Goal: Task Accomplishment & Management: Complete application form

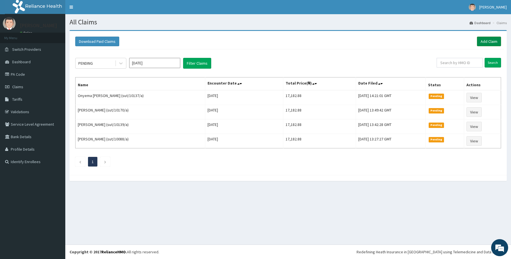
click at [493, 40] on link "Add Claim" at bounding box center [489, 42] width 24 height 10
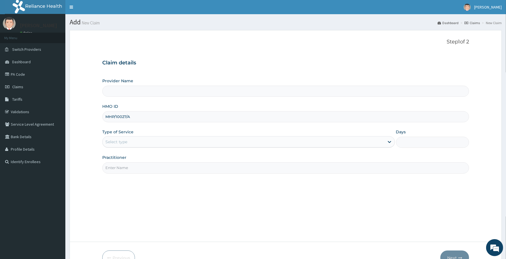
type input "MHP/10027/A"
click at [116, 141] on div "Select type" at bounding box center [116, 142] width 22 height 6
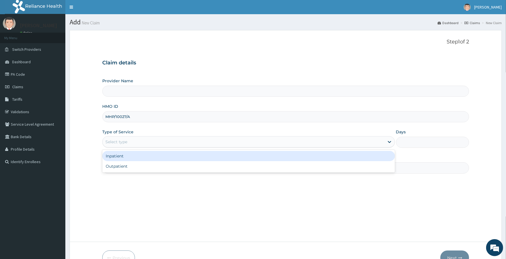
type input "Reliance Family Clinics (RFC) - Abuja"
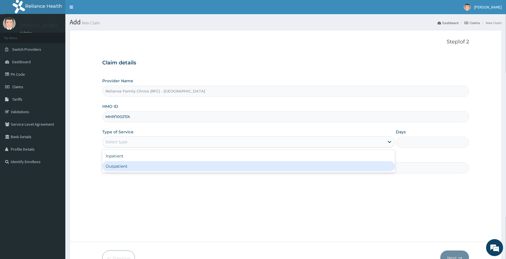
click at [137, 164] on div "Outpatient" at bounding box center [248, 166] width 293 height 10
type input "1"
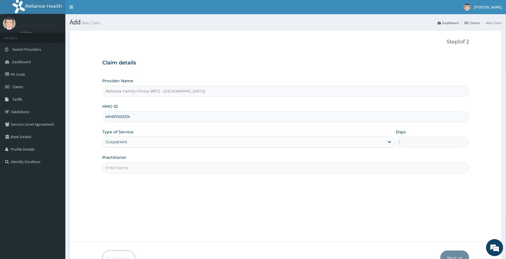
click at [137, 164] on input "Practitioner" at bounding box center [285, 167] width 367 height 11
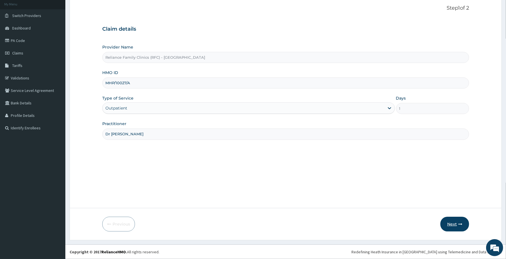
type input "Dr Aisha"
click at [457, 220] on button "Next" at bounding box center [454, 224] width 29 height 15
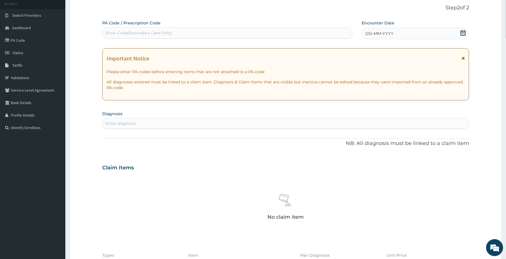
click at [413, 30] on div "DD-MM-YYYY" at bounding box center [415, 33] width 107 height 11
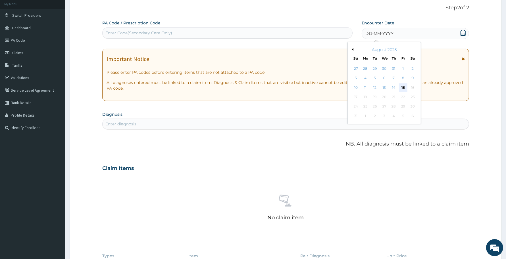
click at [401, 87] on div "15" at bounding box center [403, 88] width 9 height 9
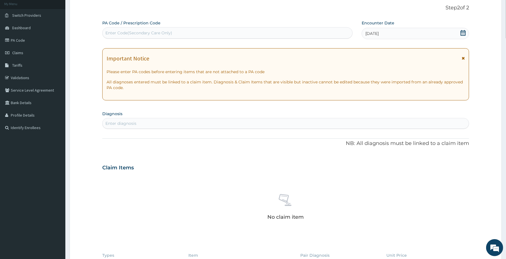
click at [317, 121] on div "Enter diagnosis" at bounding box center [286, 123] width 366 height 9
type input "mala"
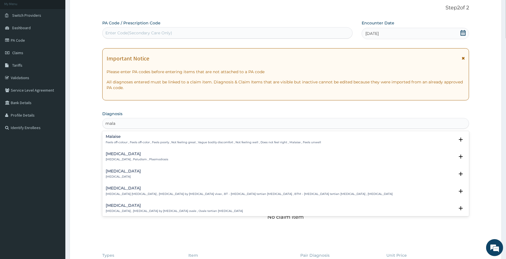
scroll to position [0, 0]
click at [120, 158] on p "Malaria , Paludism , Plasmodiosis" at bounding box center [137, 160] width 62 height 4
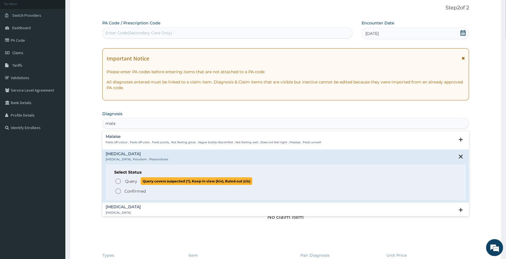
click at [121, 182] on circle "status option query" at bounding box center [118, 181] width 5 height 5
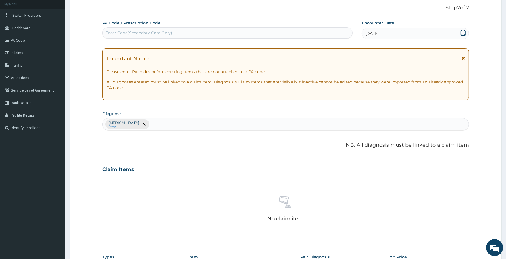
scroll to position [151, 0]
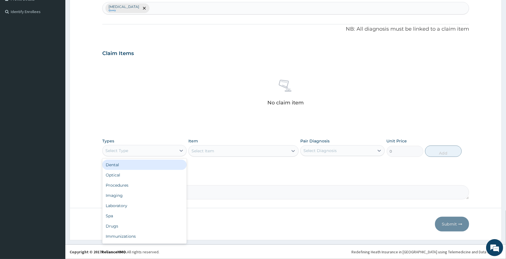
click at [132, 152] on div "Select Type" at bounding box center [140, 150] width 74 height 9
type input "pr"
click at [142, 168] on div "Procedures" at bounding box center [144, 165] width 84 height 10
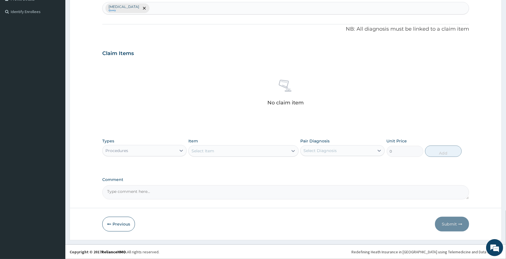
click at [259, 151] on div "Select Item" at bounding box center [238, 151] width 99 height 9
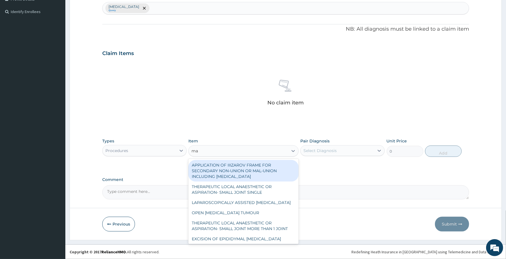
type input "m"
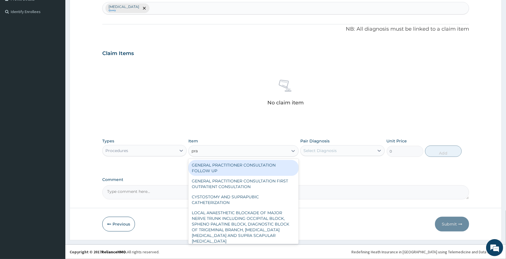
type input "prac"
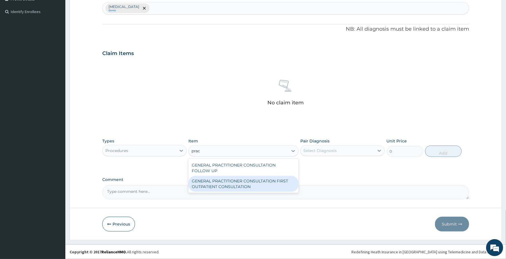
click at [242, 190] on div "GENERAL PRACTITIONER CONSULTATION FIRST OUTPATIENT CONSULTATION" at bounding box center [243, 184] width 110 height 16
type input "3370.125"
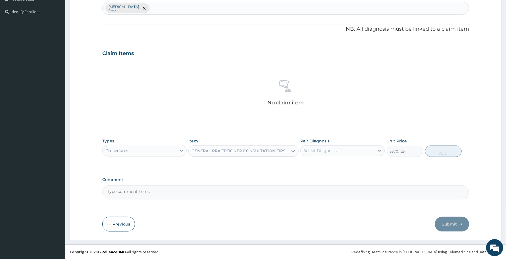
click at [341, 147] on div "Select Diagnosis" at bounding box center [338, 150] width 74 height 9
click at [346, 163] on div "Malaria" at bounding box center [342, 166] width 84 height 12
checkbox input "true"
click at [427, 157] on div "Types Procedures Item GENERAL PRACTITIONER CONSULTATION FIRST OUTPATIENT CONSUL…" at bounding box center [285, 148] width 367 height 24
click at [443, 155] on button "Add" at bounding box center [443, 151] width 37 height 11
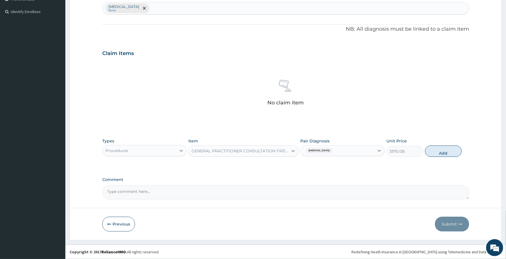
type input "0"
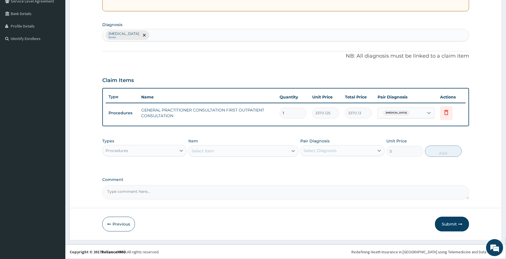
scroll to position [123, 0]
click at [151, 150] on div "Procedures" at bounding box center [140, 151] width 74 height 9
type input "la"
click at [161, 158] on div "Types option Procedures, selected. option Laboratory focused, 5 of 10. 1 result…" at bounding box center [285, 148] width 367 height 24
click at [161, 149] on div "Procedures" at bounding box center [140, 151] width 74 height 9
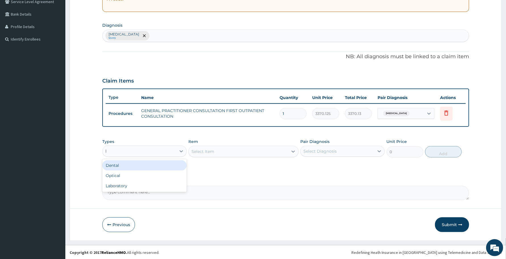
type input "la"
click at [155, 163] on div "Laboratory" at bounding box center [144, 166] width 84 height 10
click at [256, 153] on div "Select Item" at bounding box center [238, 151] width 99 height 9
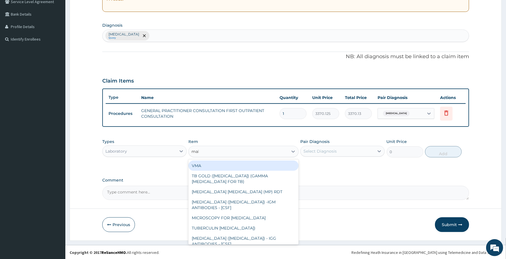
type input "mala"
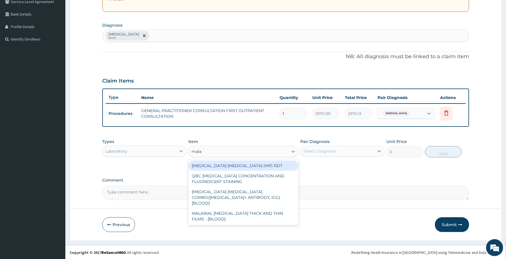
click at [261, 166] on div "MALARIA PARASITE (MP) RDT" at bounding box center [243, 166] width 110 height 10
type input "1531.875"
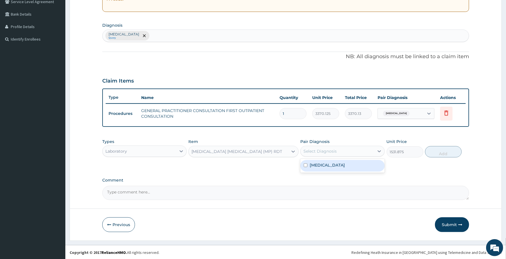
click at [318, 151] on div "Select Diagnosis" at bounding box center [319, 152] width 33 height 6
click at [328, 168] on div "Malaria" at bounding box center [342, 166] width 84 height 12
checkbox input "true"
click at [425, 151] on button "Add" at bounding box center [443, 151] width 37 height 11
type input "0"
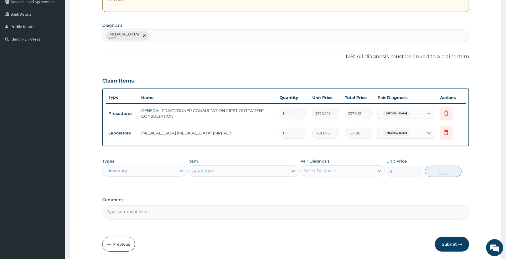
click at [252, 176] on div "Item Select Item" at bounding box center [243, 168] width 110 height 19
click at [252, 174] on div "Select Item" at bounding box center [238, 171] width 99 height 9
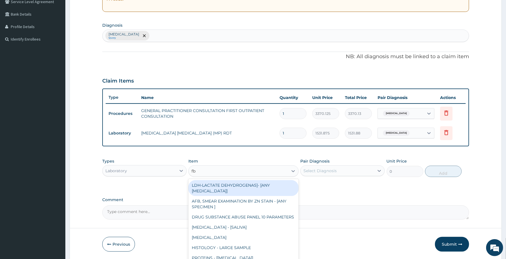
type input "fbc"
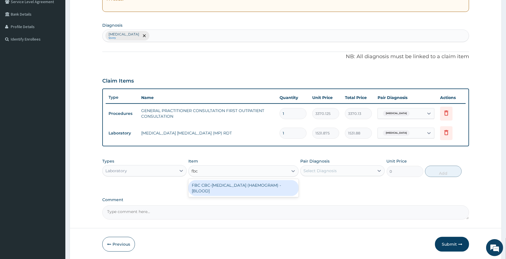
click at [256, 182] on div "FBC CBC-COMPLETE BLOOD COUNT (HAEMOGRAM) - [BLOOD]" at bounding box center [243, 188] width 110 height 16
type input "4085"
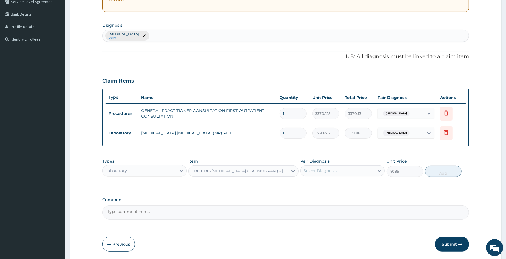
click at [331, 175] on div "Select Diagnosis" at bounding box center [338, 170] width 74 height 9
click at [331, 188] on div "Malaria" at bounding box center [342, 186] width 84 height 12
checkbox input "true"
click at [435, 174] on button "Add" at bounding box center [443, 171] width 37 height 11
type input "0"
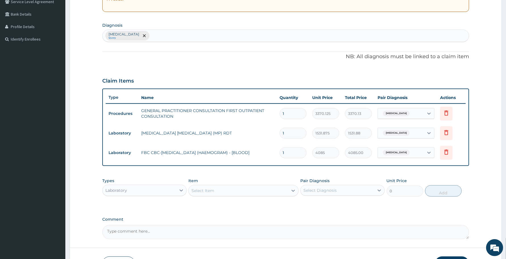
click at [167, 193] on div "Laboratory" at bounding box center [140, 190] width 74 height 9
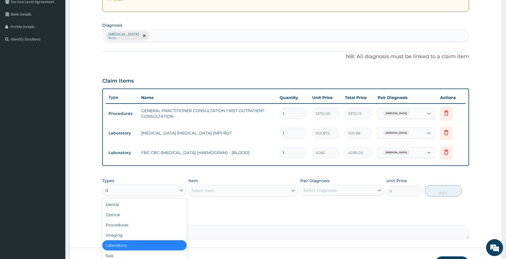
type input "dr"
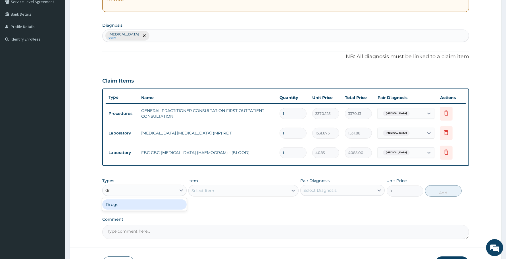
click at [154, 204] on div "Drugs" at bounding box center [144, 205] width 84 height 10
click at [251, 191] on div "Select Item" at bounding box center [238, 190] width 99 height 9
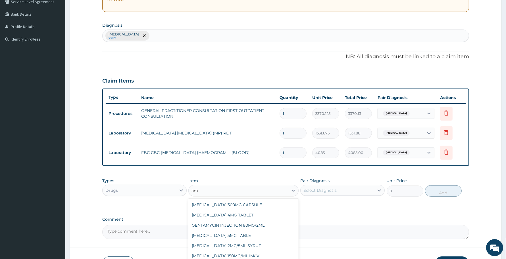
type input "a"
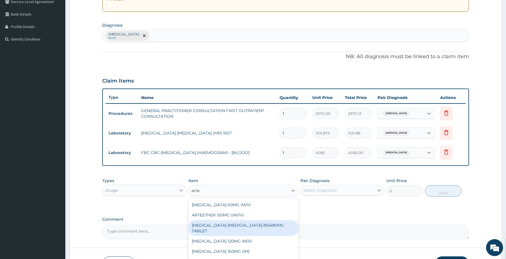
scroll to position [162, 0]
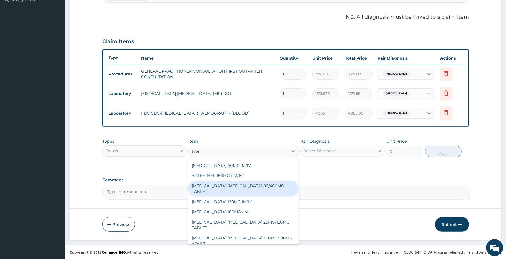
type input "arte"
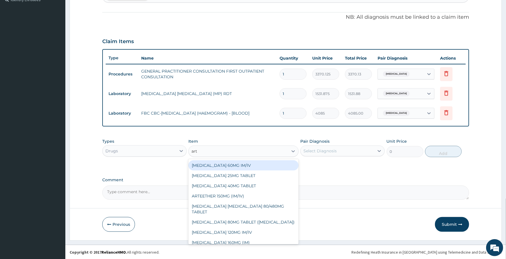
type input "arte"
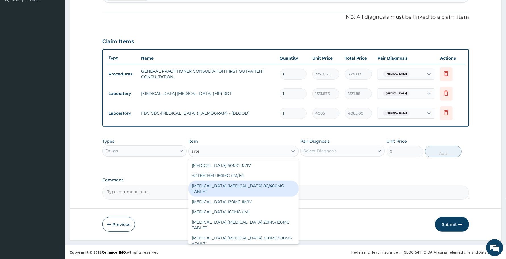
click at [255, 189] on div "ARTEMETHER LUMEFANTRINE 80/480MG TABLET" at bounding box center [243, 189] width 110 height 16
type input "450"
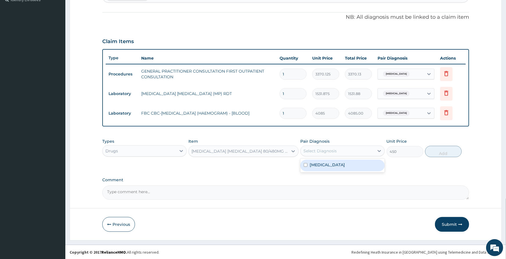
click at [343, 147] on div "Select Diagnosis" at bounding box center [338, 151] width 74 height 9
click at [345, 165] on div "Malaria" at bounding box center [342, 166] width 84 height 12
checkbox input "true"
click at [443, 151] on button "Add" at bounding box center [443, 151] width 37 height 11
type input "0"
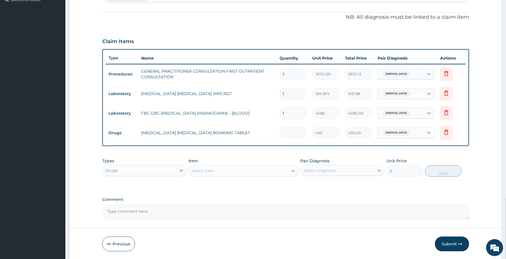
type input "0.00"
type input "6"
type input "2700.00"
type input "6"
click at [249, 170] on div "Select Item" at bounding box center [238, 170] width 99 height 9
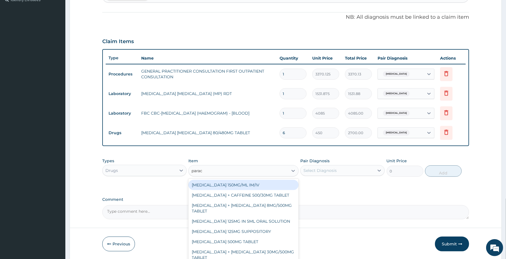
type input "parace"
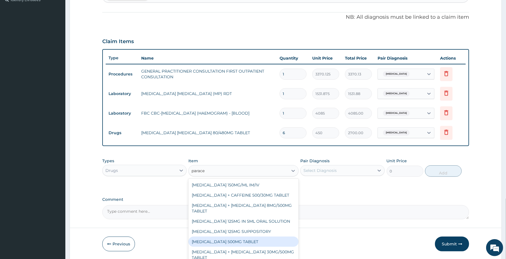
click at [249, 237] on div "PARACETAMOL 500MG TABLET" at bounding box center [243, 242] width 110 height 10
type input "30"
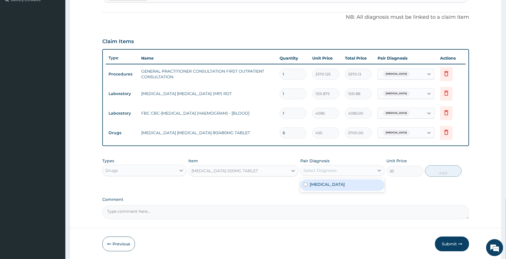
click at [336, 171] on div "Select Diagnosis" at bounding box center [319, 171] width 33 height 6
click at [342, 190] on div "Malaria" at bounding box center [342, 186] width 84 height 12
checkbox input "true"
click at [452, 169] on button "Add" at bounding box center [443, 171] width 37 height 11
type input "0"
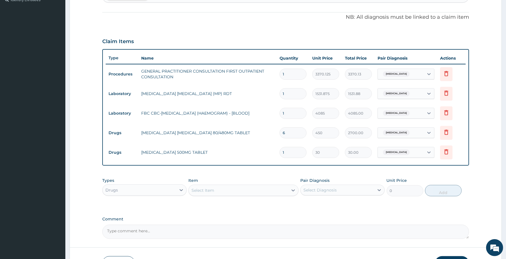
type input "18"
type input "540.00"
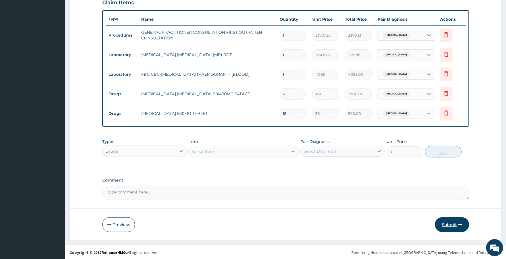
click at [452, 226] on button "Submit" at bounding box center [452, 225] width 34 height 15
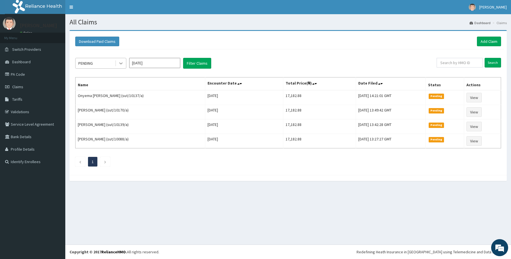
click at [118, 67] on div at bounding box center [121, 63] width 10 height 10
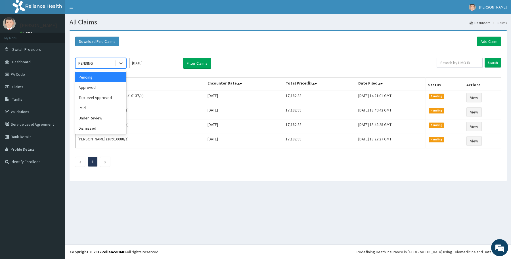
click at [108, 82] on div "Pending" at bounding box center [100, 77] width 51 height 10
click at [118, 64] on icon at bounding box center [121, 64] width 6 height 6
click at [99, 88] on div "Approved" at bounding box center [100, 87] width 51 height 10
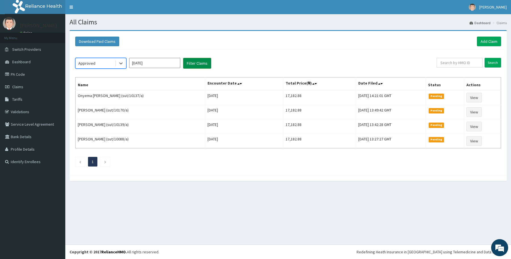
click at [199, 66] on button "Filter Claims" at bounding box center [197, 63] width 28 height 11
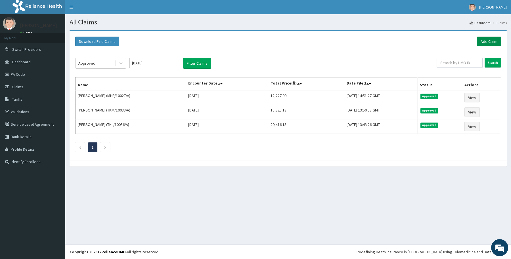
click at [495, 41] on link "Add Claim" at bounding box center [489, 42] width 24 height 10
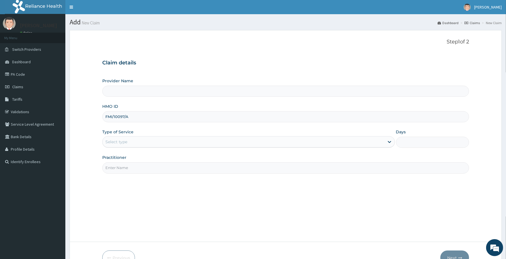
type input "FMI/10097/A"
click at [158, 140] on div "Select type" at bounding box center [244, 141] width 282 height 9
click at [151, 140] on div "Select type" at bounding box center [244, 141] width 282 height 9
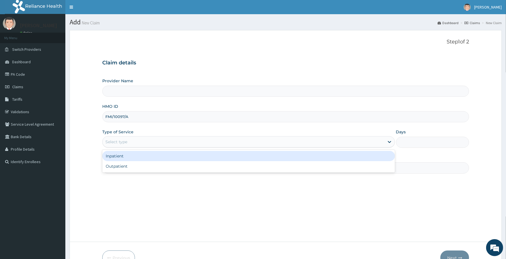
click at [151, 140] on div "Select type" at bounding box center [244, 141] width 282 height 9
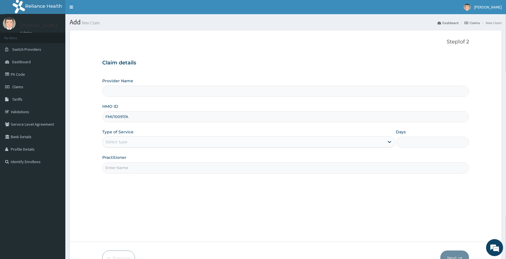
type input "Reliance Family Clinics (RFC) - Abuja"
click at [151, 140] on div "Select type" at bounding box center [244, 141] width 282 height 9
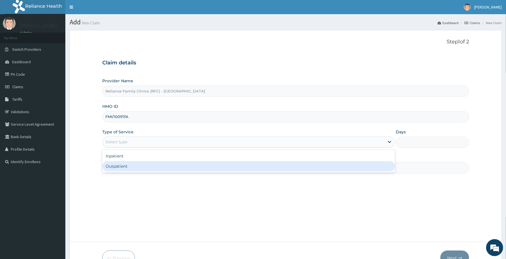
click at [151, 171] on div "Outpatient" at bounding box center [248, 166] width 293 height 10
type input "1"
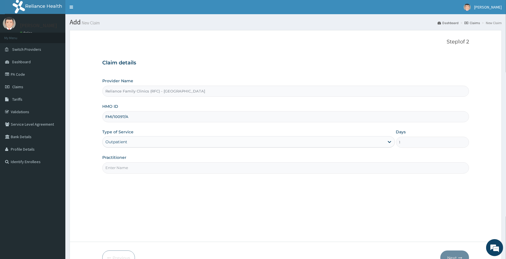
click at [151, 167] on input "Practitioner" at bounding box center [285, 167] width 367 height 11
type input "Dr [PERSON_NAME]"
click at [469, 246] on form "Step 1 of 2 Claim details Provider Name Reliance Family Clinics (RFC) - Abuja H…" at bounding box center [286, 152] width 432 height 244
click at [455, 252] on button "Next" at bounding box center [454, 258] width 29 height 15
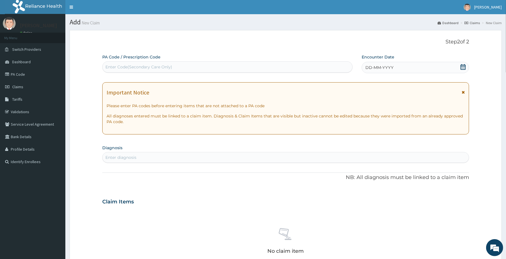
click at [391, 69] on span "DD-MM-YYYY" at bounding box center [379, 68] width 28 height 6
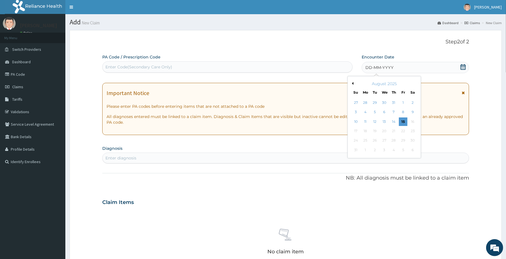
click at [403, 121] on div "15" at bounding box center [403, 122] width 9 height 9
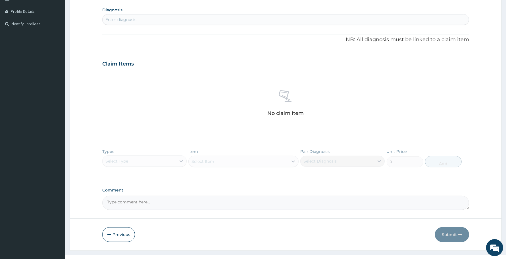
scroll to position [145, 0]
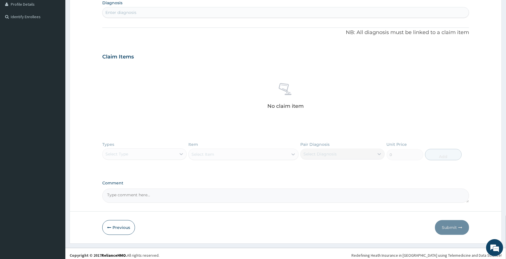
click at [189, 12] on div "Enter diagnosis" at bounding box center [286, 12] width 366 height 9
type input "muscle spasm"
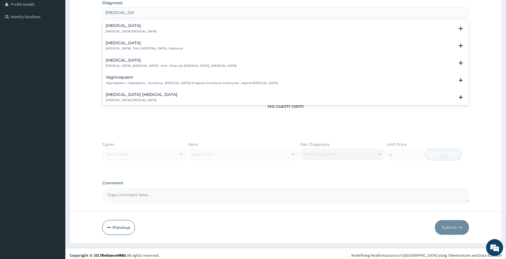
click at [120, 28] on div "Spasm Spasm , Muscle spasm" at bounding box center [131, 29] width 51 height 10
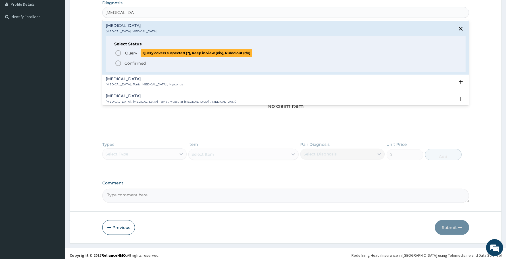
click at [122, 53] on span "Query Query covers suspected (?), Keep in view (kiv), Ruled out (r/o)" at bounding box center [286, 53] width 342 height 8
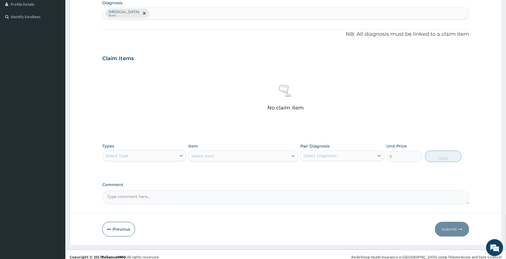
click at [147, 158] on div "Select Type" at bounding box center [140, 155] width 74 height 9
type input "pr"
click at [150, 167] on div "Procedures" at bounding box center [144, 170] width 84 height 10
click at [278, 157] on div "Select Item" at bounding box center [243, 156] width 110 height 11
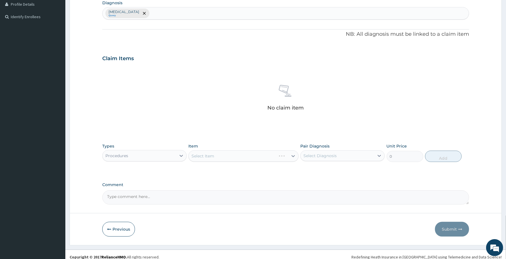
click at [278, 157] on div "Select Item" at bounding box center [243, 156] width 110 height 11
click at [256, 158] on div "Select Item" at bounding box center [243, 156] width 110 height 11
click at [247, 157] on div "Select Item" at bounding box center [243, 156] width 110 height 11
click at [247, 157] on div "Select Item" at bounding box center [238, 156] width 99 height 9
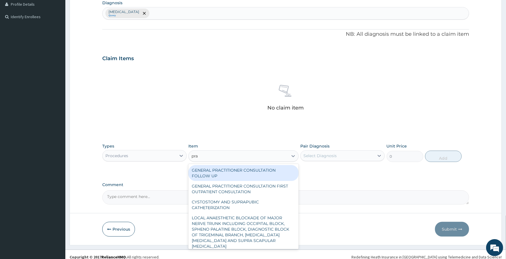
type input "prac"
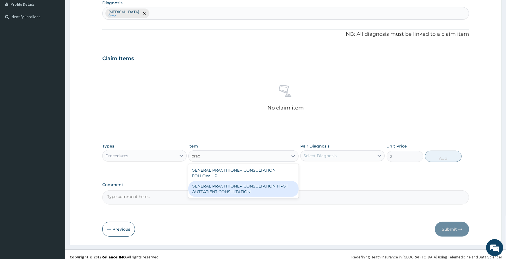
click at [239, 185] on div "GENERAL PRACTITIONER CONSULTATION FIRST OUTPATIENT CONSULTATION" at bounding box center [243, 189] width 110 height 16
type input "3370.125"
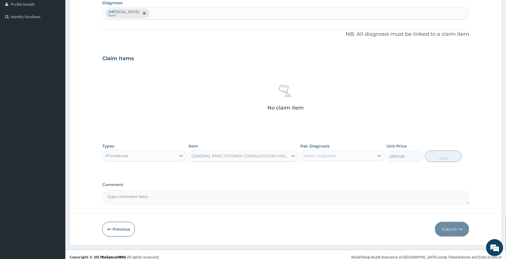
click at [323, 150] on div "Pair Diagnosis Select Diagnosis" at bounding box center [342, 152] width 84 height 19
click div "Select Diagnosis"
click div "Spasm"
checkbox input "true"
click button "Add"
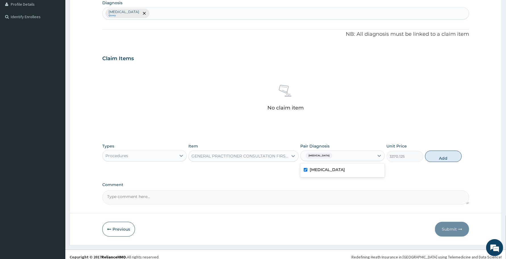
type input "0"
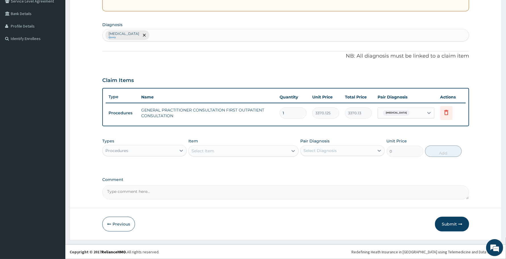
scroll to position [123, 0]
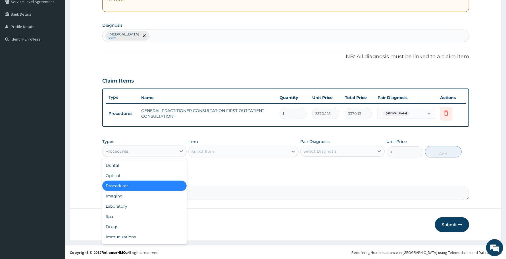
click div "Procedures"
type input "dr"
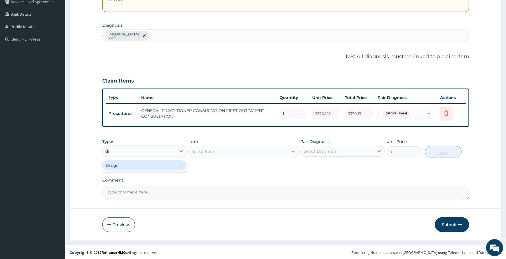
click div "Drugs"
click button "Submit"
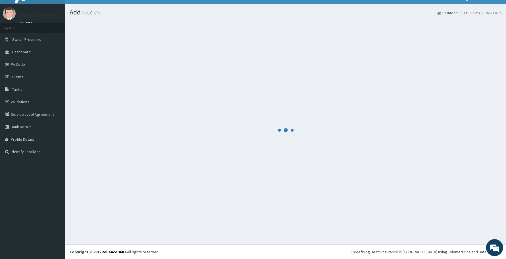
scroll to position [10, 0]
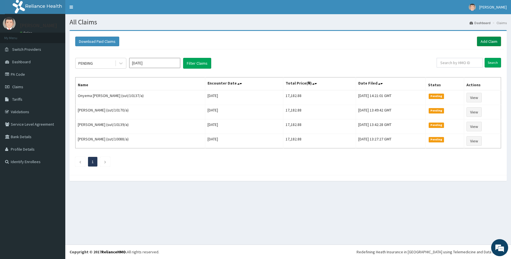
click at [496, 40] on link "Add Claim" at bounding box center [489, 42] width 24 height 10
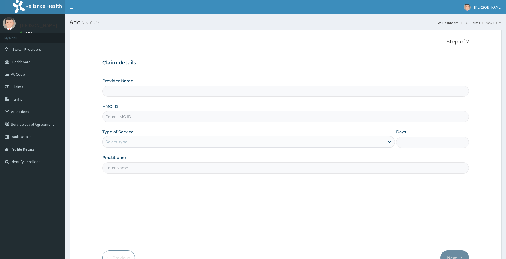
drag, startPoint x: 0, startPoint y: 0, endPoint x: 197, endPoint y: 116, distance: 228.1
click at [197, 116] on input "HMO ID" at bounding box center [285, 116] width 367 height 11
paste input "FMI/10097/B"
type input "FMI/10097/B"
type input "Reliance Family Clinics (RFC) - [GEOGRAPHIC_DATA]"
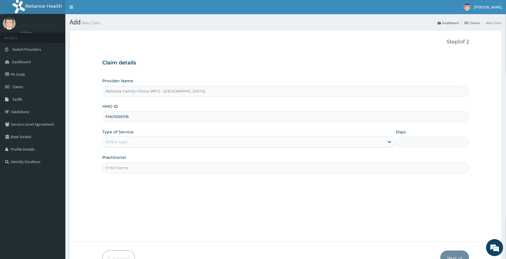
type input "FMI/10097/B"
click at [130, 146] on div "Select type" at bounding box center [244, 141] width 282 height 9
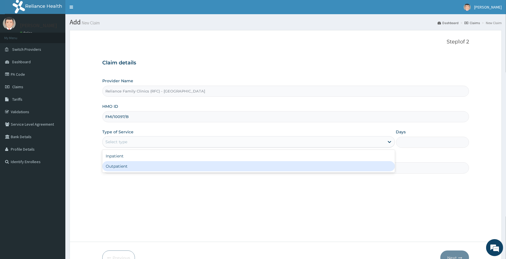
click at [132, 168] on div "Outpatient" at bounding box center [248, 166] width 293 height 10
type input "1"
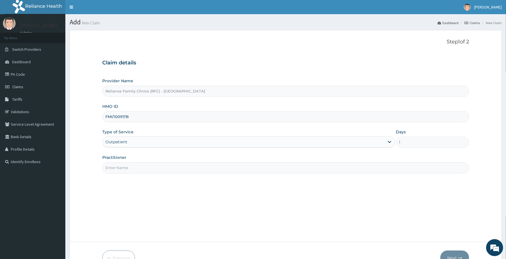
click at [132, 168] on input "Practitioner" at bounding box center [285, 167] width 367 height 11
type input "r"
type input "Dr Aisha"
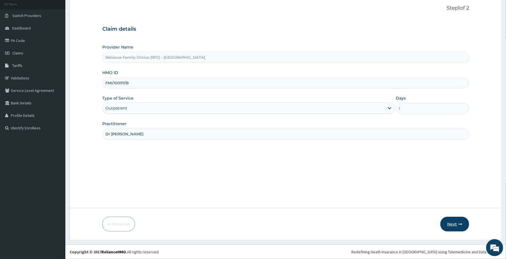
click at [453, 223] on button "Next" at bounding box center [454, 224] width 29 height 15
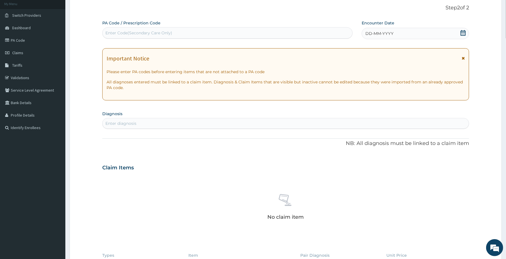
scroll to position [0, 0]
click at [402, 34] on div "DD-MM-YYYY" at bounding box center [415, 33] width 107 height 11
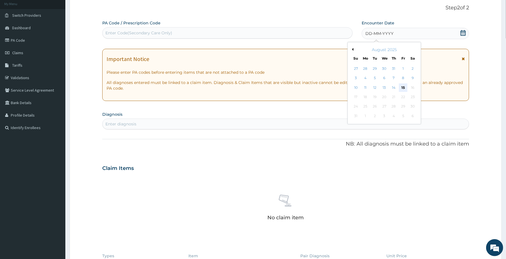
click at [403, 86] on div "15" at bounding box center [403, 88] width 9 height 9
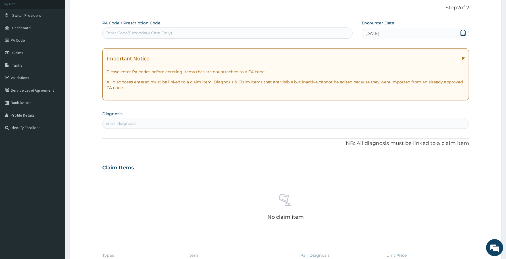
click at [326, 122] on div "Enter diagnosis" at bounding box center [286, 123] width 366 height 9
type input "m"
type input "spasm"
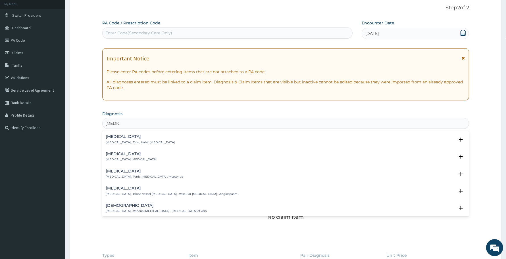
click at [117, 161] on p "Spasm , Muscle spasm" at bounding box center [131, 160] width 51 height 4
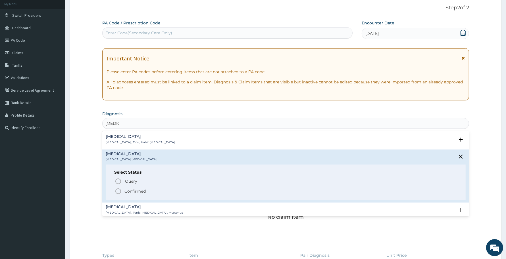
click at [120, 186] on div "Query Query covers suspected (?), Keep in view (kiv), Ruled out (r/o) Confirmed" at bounding box center [285, 186] width 343 height 17
click at [120, 184] on icon "status option query" at bounding box center [118, 181] width 7 height 7
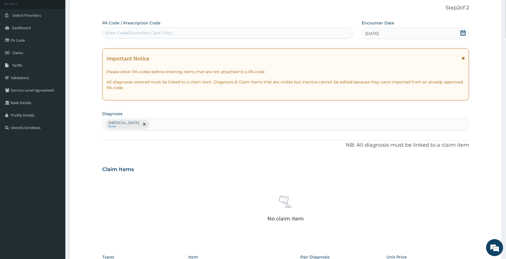
scroll to position [151, 0]
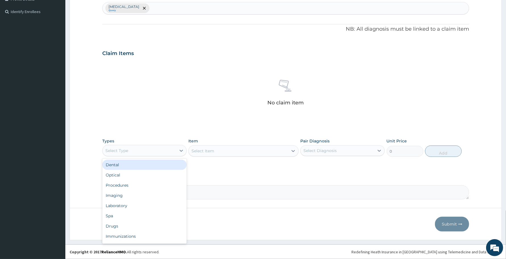
click at [156, 151] on div "Select Type" at bounding box center [140, 150] width 74 height 9
type input "pr"
click at [150, 164] on div "Procedures" at bounding box center [144, 165] width 84 height 10
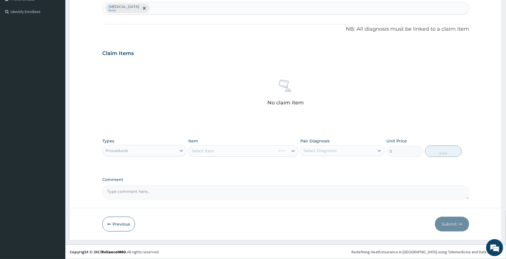
click at [257, 154] on div "Select Item" at bounding box center [243, 150] width 110 height 11
click at [258, 152] on div "Select Item" at bounding box center [243, 150] width 110 height 11
click at [258, 152] on div "Select Item" at bounding box center [238, 151] width 99 height 9
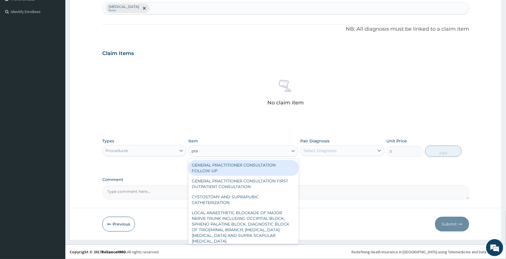
type input "prac"
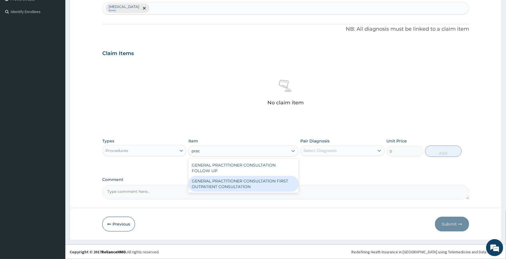
click at [265, 178] on div "GENERAL PRACTITIONER CONSULTATION FIRST OUTPATIENT CONSULTATION" at bounding box center [243, 184] width 110 height 16
type input "3370.125"
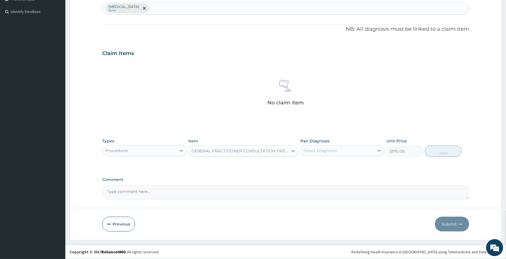
click at [326, 151] on div "Select Diagnosis" at bounding box center [319, 151] width 33 height 6
click at [330, 167] on div "Spasm" at bounding box center [342, 166] width 84 height 12
checkbox input "true"
click at [439, 153] on button "Add" at bounding box center [443, 151] width 37 height 11
type input "0"
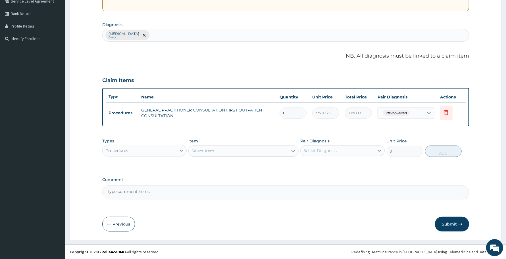
scroll to position [123, 0]
click at [448, 225] on button "Submit" at bounding box center [452, 225] width 34 height 15
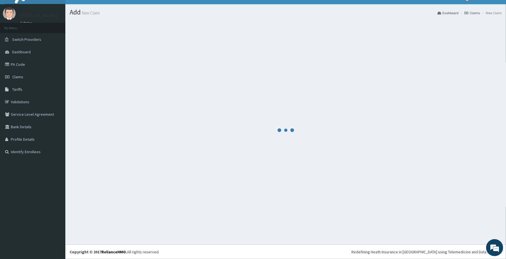
scroll to position [10, 0]
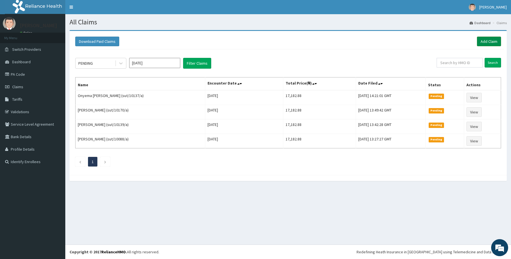
click at [485, 43] on link "Add Claim" at bounding box center [489, 42] width 24 height 10
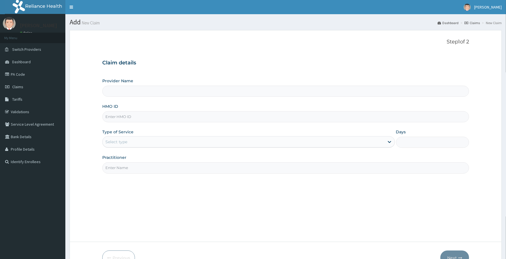
click at [156, 115] on input "HMO ID" at bounding box center [285, 116] width 367 height 11
paste input "PEE/10080/A"
type input "PEE/10080/A"
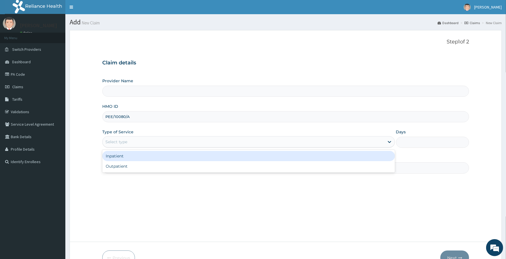
click at [130, 142] on div "Select type" at bounding box center [244, 141] width 282 height 9
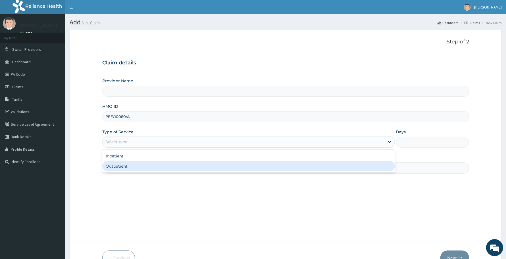
click at [139, 165] on div "Outpatient" at bounding box center [248, 166] width 293 height 10
type input "1"
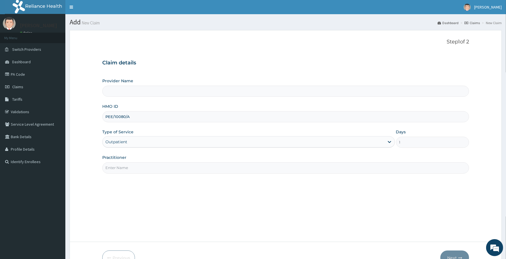
click at [139, 165] on input "Practitioner" at bounding box center [285, 167] width 367 height 11
type input "Reliance Family Clinics (RFC) - [GEOGRAPHIC_DATA]"
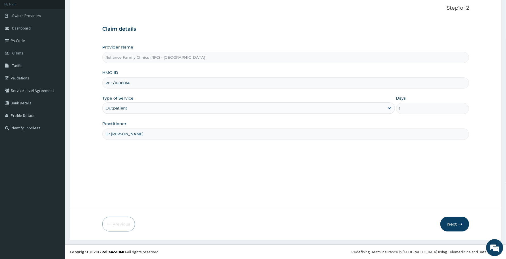
type input "Dr [PERSON_NAME]"
click at [451, 217] on button "Next" at bounding box center [454, 224] width 29 height 15
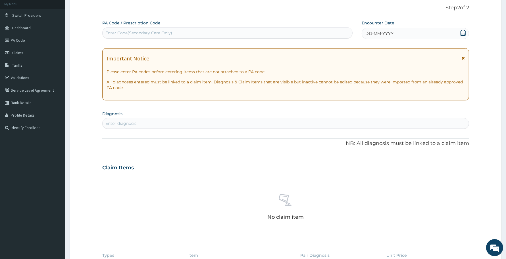
click at [387, 37] on div "DD-MM-YYYY" at bounding box center [415, 33] width 107 height 11
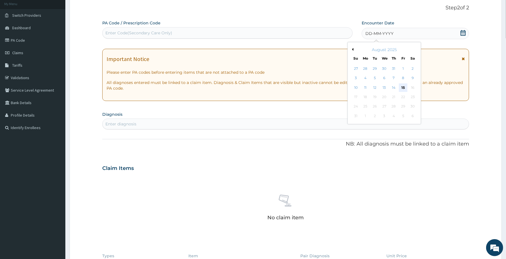
click at [403, 87] on div "15" at bounding box center [403, 88] width 9 height 9
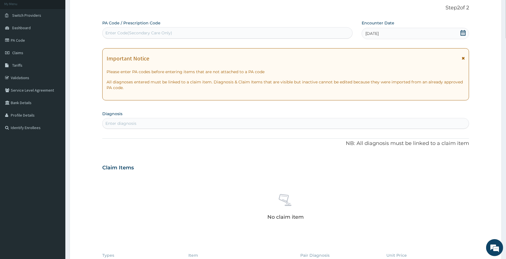
scroll to position [0, 0]
click at [244, 122] on div "Enter diagnosis" at bounding box center [286, 123] width 366 height 9
type input "mala"
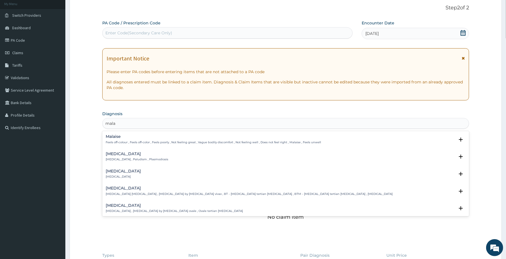
click at [126, 155] on h4 "Malaria" at bounding box center [137, 154] width 62 height 4
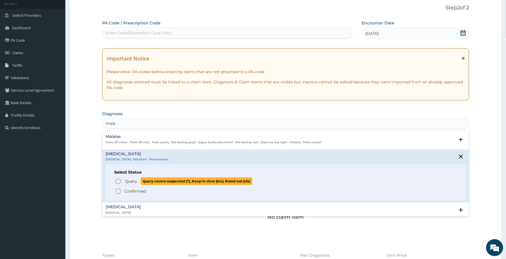
click at [128, 180] on span "Query" at bounding box center [131, 182] width 12 height 6
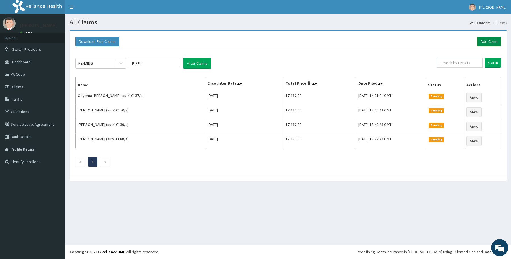
drag, startPoint x: 491, startPoint y: 39, endPoint x: 488, endPoint y: 40, distance: 3.7
click at [491, 39] on link "Add Claim" at bounding box center [489, 42] width 24 height 10
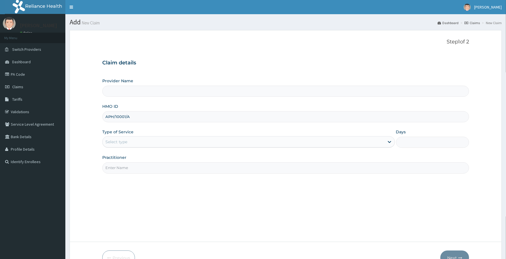
type input "APH/10001/A"
click at [128, 143] on div "Select type" at bounding box center [244, 141] width 282 height 9
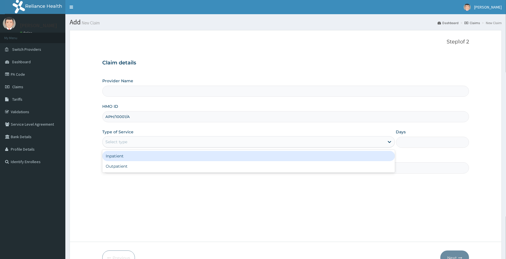
type input "Reliance Family Clinics (RFC) - [GEOGRAPHIC_DATA]"
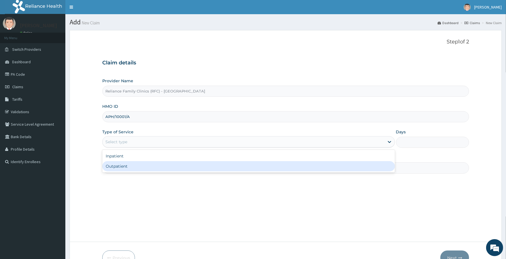
click at [141, 168] on div "Outpatient" at bounding box center [248, 166] width 293 height 10
type input "1"
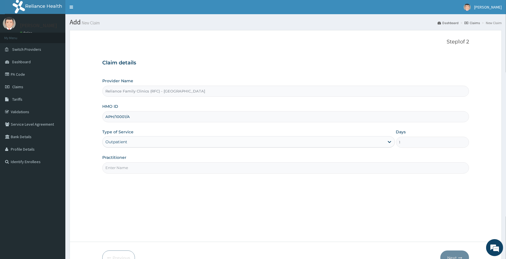
click at [141, 168] on input "Practitioner" at bounding box center [285, 167] width 367 height 11
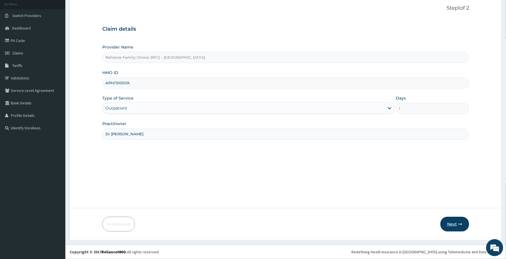
type input "Dr [PERSON_NAME]"
click at [455, 223] on button "Next" at bounding box center [454, 224] width 29 height 15
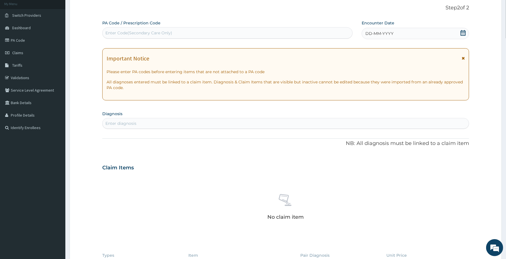
click at [383, 30] on div "DD-MM-YYYY" at bounding box center [415, 33] width 107 height 11
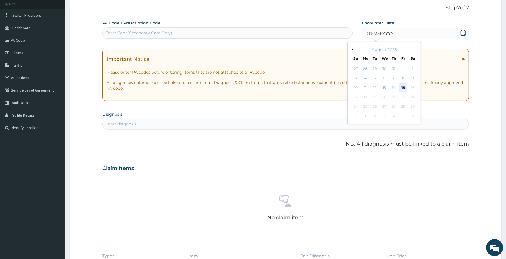
click at [404, 87] on div "15" at bounding box center [403, 88] width 9 height 9
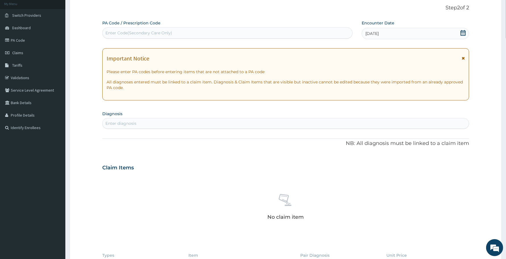
click at [293, 124] on div "Enter diagnosis" at bounding box center [286, 123] width 366 height 9
type input "pud"
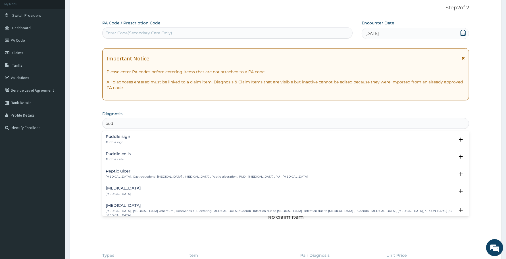
click at [113, 179] on p "Peptic ulcer , Gastroduodenal ulcer , Peptic ulcer disease , Peptic ulceration …" at bounding box center [207, 177] width 202 height 4
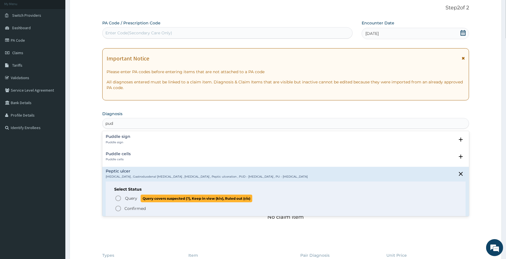
click at [129, 199] on span "Query" at bounding box center [131, 199] width 12 height 6
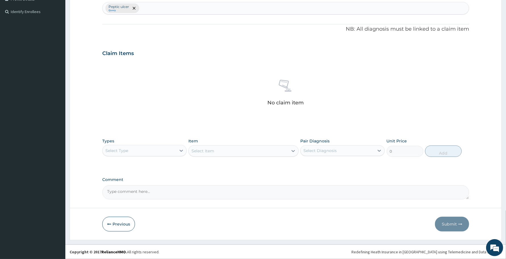
scroll to position [0, 0]
click at [141, 152] on div "Select Type" at bounding box center [140, 150] width 74 height 9
type input "pr"
click at [145, 166] on div "Procedures" at bounding box center [144, 165] width 84 height 10
click at [161, 9] on div "Peptic ulcer Query" at bounding box center [286, 8] width 366 height 12
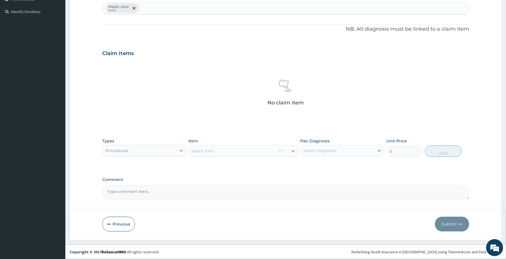
click at [161, 9] on div "Peptic ulcer Query" at bounding box center [286, 8] width 366 height 12
type input "gerd"
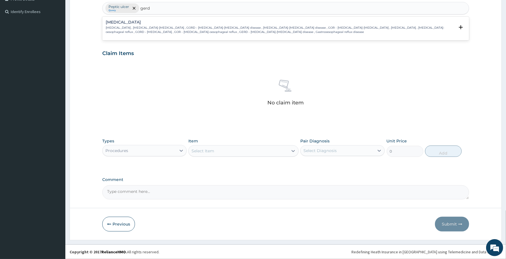
click at [144, 32] on p "Gastroesophageal reflux disease , Gastro-esophageal reflux , GORD - Gastro-esop…" at bounding box center [280, 30] width 349 height 8
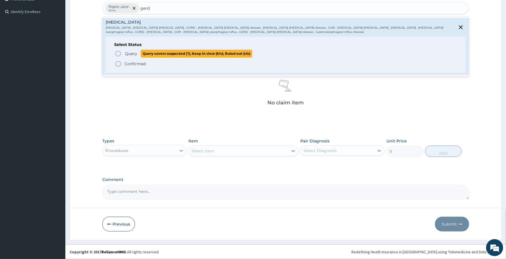
click at [125, 52] on span "Query" at bounding box center [131, 54] width 12 height 6
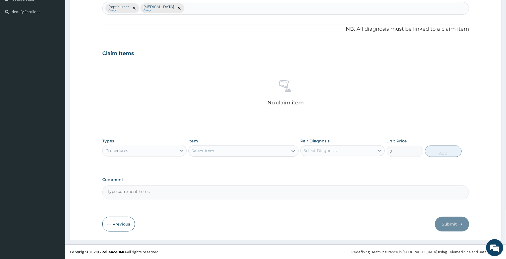
click at [249, 148] on div "Select Item" at bounding box center [238, 151] width 99 height 9
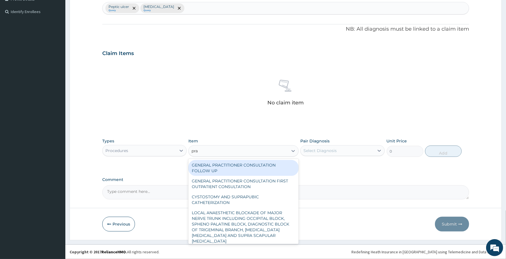
type input "prac"
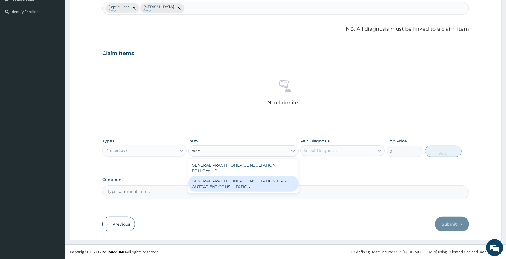
click at [243, 186] on div "GENERAL PRACTITIONER CONSULTATION FIRST OUTPATIENT CONSULTATION" at bounding box center [243, 184] width 110 height 16
type input "3370.125"
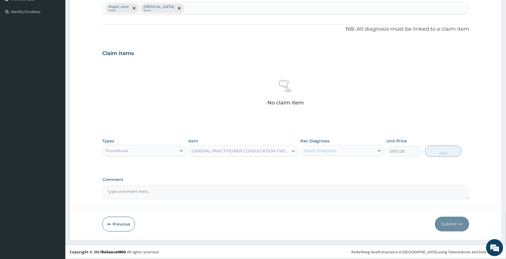
click at [355, 153] on div "Select Diagnosis" at bounding box center [338, 150] width 74 height 9
click at [343, 164] on div "Peptic ulcer" at bounding box center [342, 166] width 84 height 12
checkbox input "true"
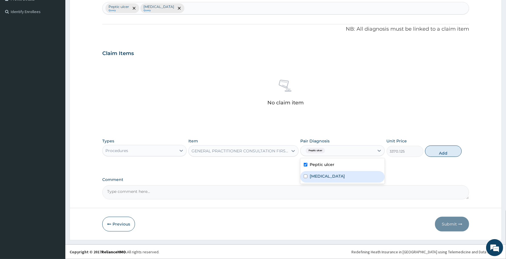
click at [345, 175] on label "Gastroesophageal reflux disease" at bounding box center [327, 177] width 35 height 6
checkbox input "true"
click at [441, 156] on button "Add" at bounding box center [443, 151] width 37 height 11
type input "0"
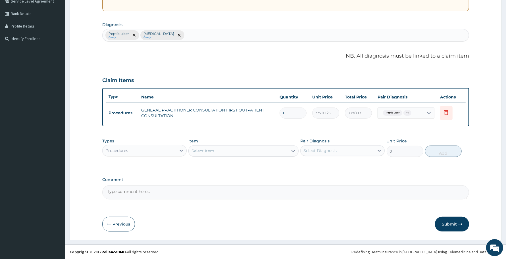
scroll to position [123, 0]
click at [165, 154] on div "Procedures" at bounding box center [140, 151] width 74 height 9
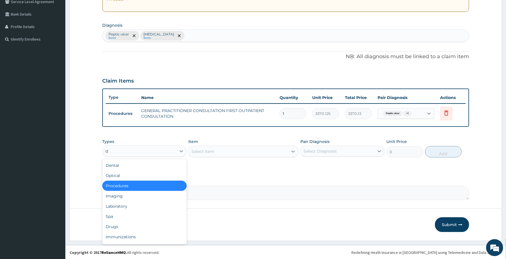
type input "dr"
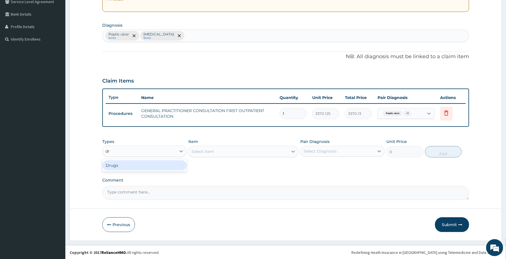
click at [156, 168] on div "Drugs" at bounding box center [144, 166] width 84 height 10
click at [256, 153] on div "Select Item" at bounding box center [238, 151] width 99 height 9
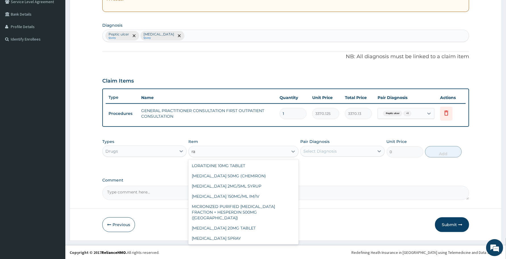
type input "r"
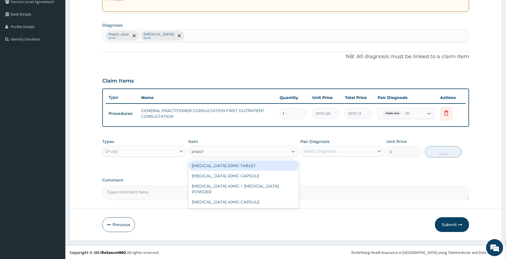
type input "prazole"
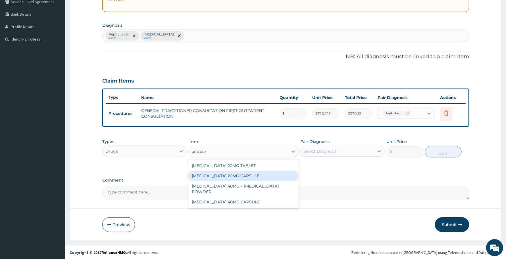
click at [249, 172] on div "OMEPRAZOLE 20MG CAPSULE" at bounding box center [243, 176] width 110 height 10
type input "100"
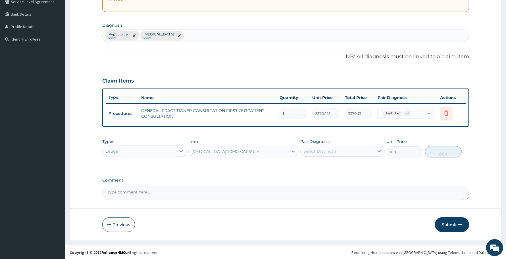
click at [327, 151] on div "Select Diagnosis" at bounding box center [319, 152] width 33 height 6
click at [339, 166] on div "Peptic ulcer" at bounding box center [342, 166] width 84 height 12
checkbox input "true"
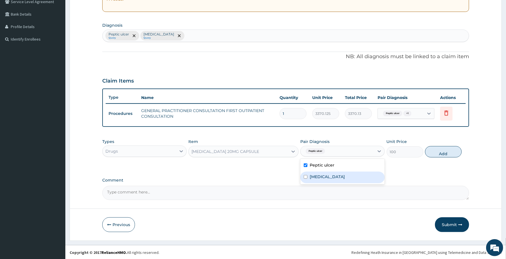
click at [341, 176] on label "Gastroesophageal reflux disease" at bounding box center [327, 177] width 35 height 6
checkbox input "true"
click at [450, 149] on button "Add" at bounding box center [443, 151] width 37 height 11
type input "0"
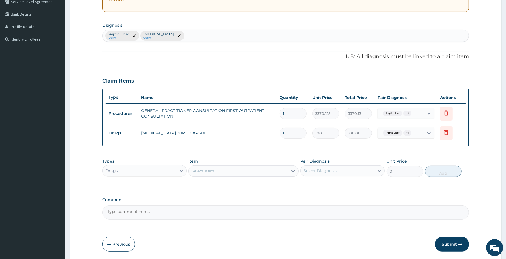
type input "14"
type input "1400.00"
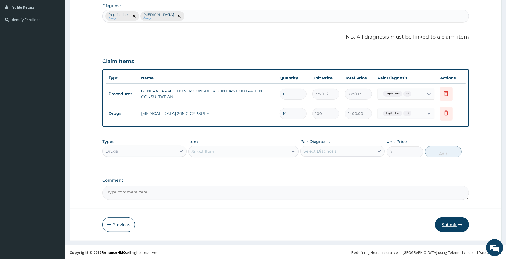
type input "14"
click at [451, 225] on button "Submit" at bounding box center [452, 225] width 34 height 15
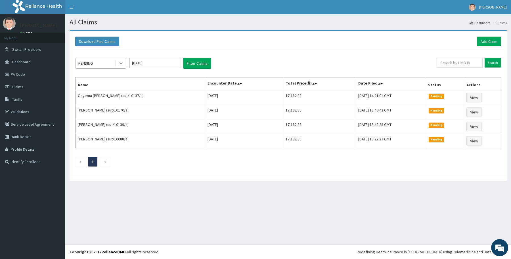
drag, startPoint x: 120, startPoint y: 65, endPoint x: 120, endPoint y: 68, distance: 3.1
click at [120, 65] on icon at bounding box center [121, 64] width 6 height 6
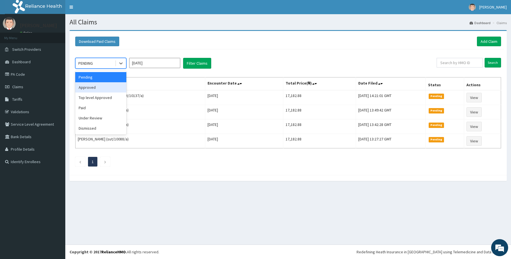
click at [113, 87] on div "Approved" at bounding box center [100, 87] width 51 height 10
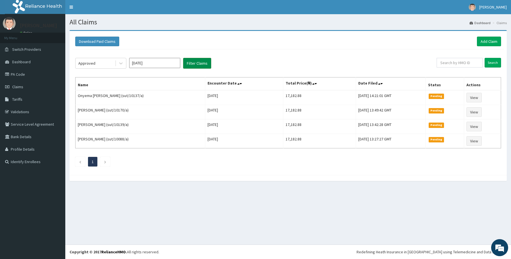
click at [187, 63] on button "Filter Claims" at bounding box center [197, 63] width 28 height 11
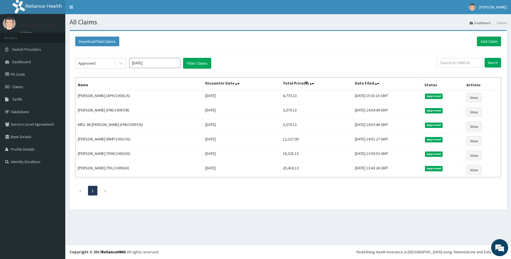
click at [460, 68] on div "Search" at bounding box center [469, 63] width 64 height 11
click at [459, 64] on input "text" at bounding box center [460, 63] width 46 height 10
paste input "PGM/10083/A"
type input "PGM/10083/A"
click at [485, 58] on input "Search" at bounding box center [493, 63] width 16 height 10
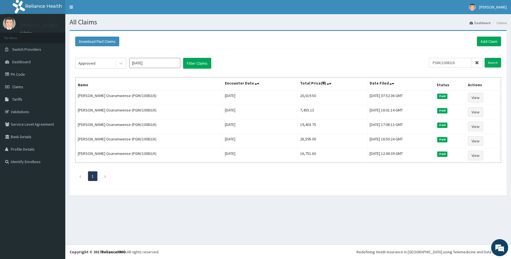
click at [477, 64] on icon at bounding box center [477, 63] width 4 height 4
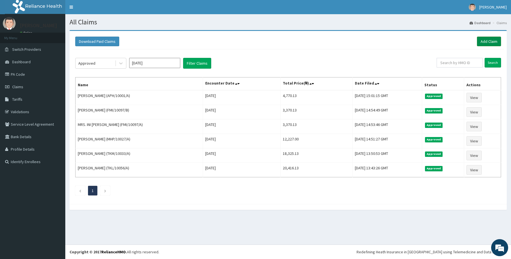
click at [486, 37] on link "Add Claim" at bounding box center [489, 42] width 24 height 10
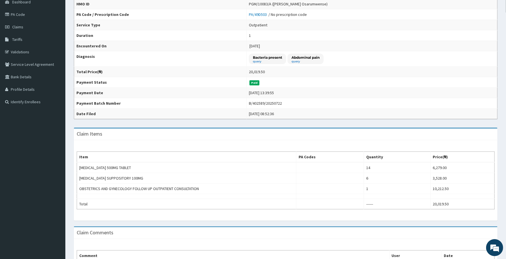
scroll to position [56, 0]
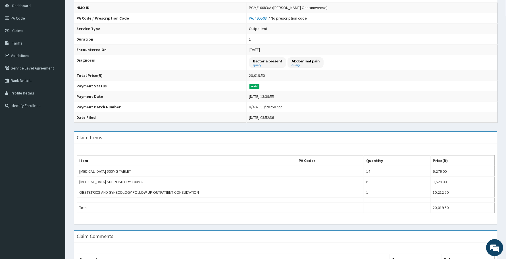
drag, startPoint x: 0, startPoint y: 0, endPoint x: 511, endPoint y: 116, distance: 523.7
click at [506, 116] on html "R EL Toggle navigation [PERSON_NAME] [PERSON_NAME] - [EMAIL_ADDRESS][DOMAIN_NAM…" at bounding box center [253, 143] width 506 height 399
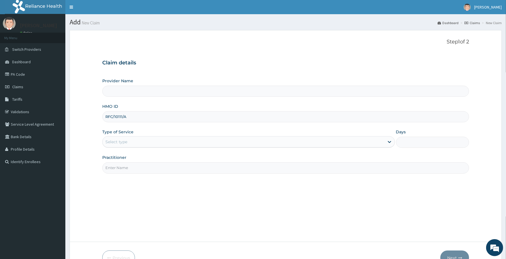
type input "RFC/10111/A"
click at [145, 139] on div "Select type" at bounding box center [244, 141] width 282 height 9
type input "Reliance Family Clinics (RFC) - Abuja"
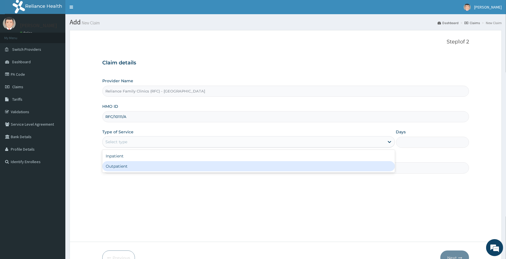
click at [145, 168] on div "Outpatient" at bounding box center [248, 166] width 293 height 10
type input "1"
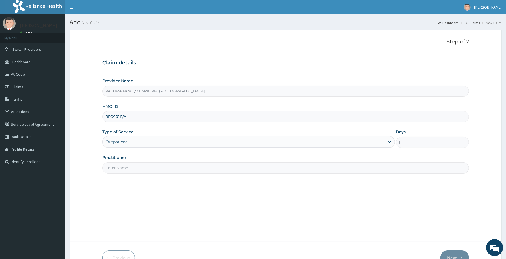
click at [145, 169] on input "Practitioner" at bounding box center [285, 167] width 367 height 11
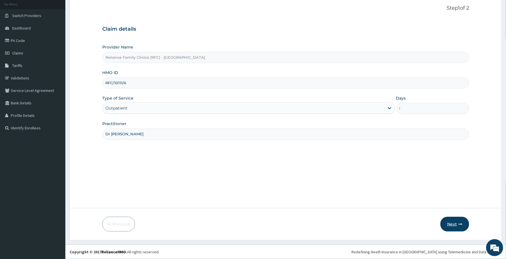
type input "Dr Aisha"
click at [448, 225] on button "Next" at bounding box center [454, 224] width 29 height 15
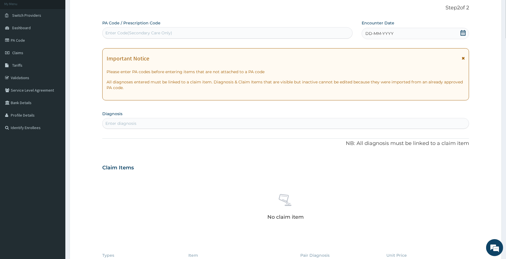
click at [422, 34] on div "DD-MM-YYYY" at bounding box center [415, 33] width 107 height 11
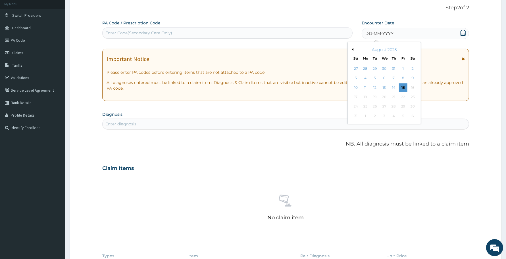
drag, startPoint x: 405, startPoint y: 84, endPoint x: 404, endPoint y: 87, distance: 3.4
click at [405, 84] on div "15" at bounding box center [403, 88] width 9 height 9
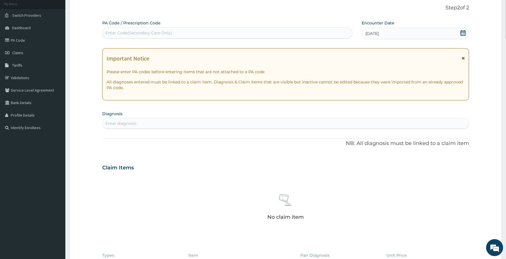
click at [242, 122] on div "Enter diagnosis" at bounding box center [286, 123] width 366 height 9
type input "mala"
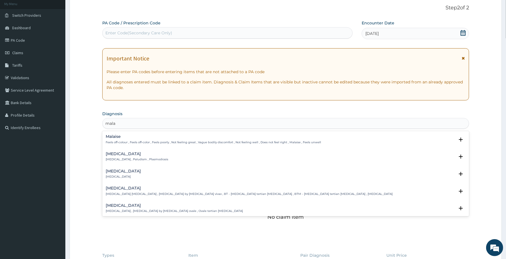
click at [114, 141] on p "Feels off-colour , Feels off-color , Feels poorly , Not feeling great , Vague b…" at bounding box center [213, 143] width 215 height 4
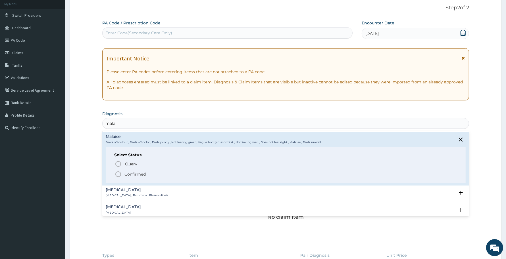
click at [112, 193] on div "Malaria Malaria , Paludism , Plasmodiosis" at bounding box center [137, 193] width 62 height 10
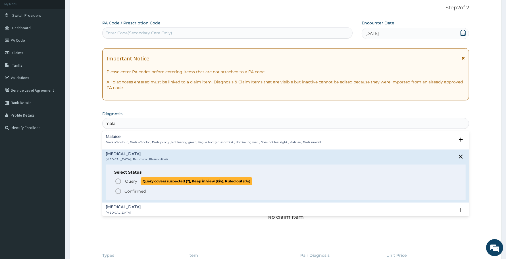
click at [122, 180] on span "Query Query covers suspected (?), Keep in view (kiv), Ruled out (r/o)" at bounding box center [286, 182] width 342 height 8
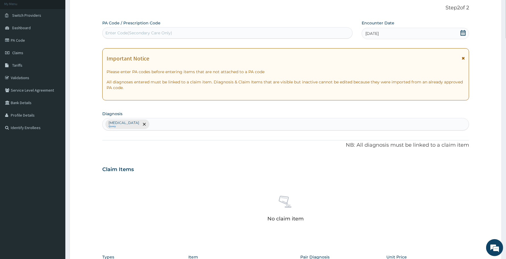
scroll to position [151, 0]
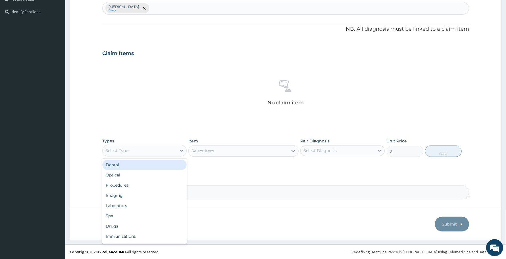
click at [148, 148] on div "Select Type" at bounding box center [140, 150] width 74 height 9
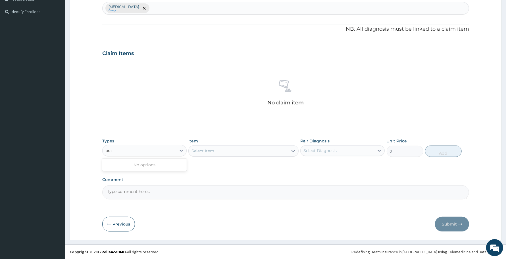
type input "pr"
click at [159, 163] on div "Procedures" at bounding box center [144, 165] width 84 height 10
click at [274, 149] on div "Select Item" at bounding box center [238, 151] width 99 height 9
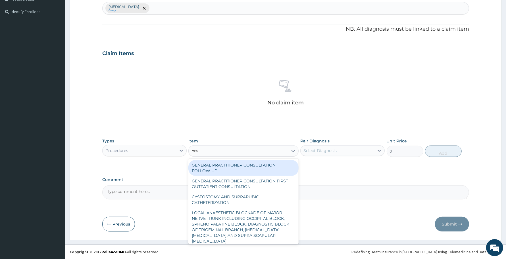
type input "prac"
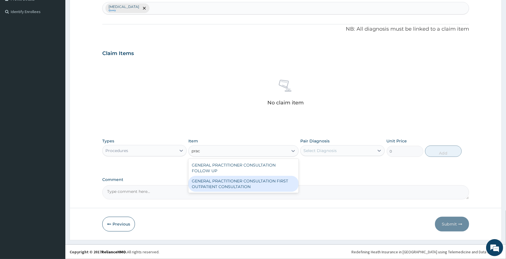
click at [274, 185] on div "GENERAL PRACTITIONER CONSULTATION FIRST OUTPATIENT CONSULTATION" at bounding box center [243, 184] width 110 height 16
type input "3370.125"
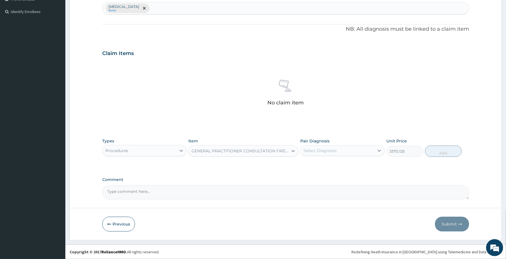
click at [337, 142] on div "Pair Diagnosis Select Diagnosis" at bounding box center [342, 147] width 84 height 19
click at [340, 153] on div "Select Diagnosis" at bounding box center [338, 150] width 74 height 9
click at [345, 170] on div "[MEDICAL_DATA]" at bounding box center [342, 166] width 84 height 12
checkbox input "true"
click at [455, 152] on button "Add" at bounding box center [443, 151] width 37 height 11
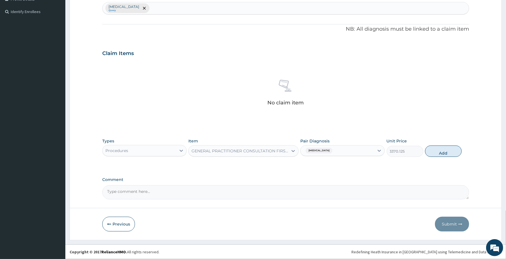
type input "0"
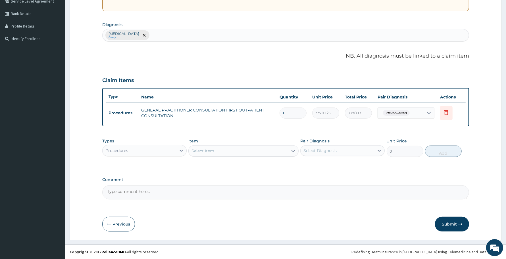
scroll to position [123, 0]
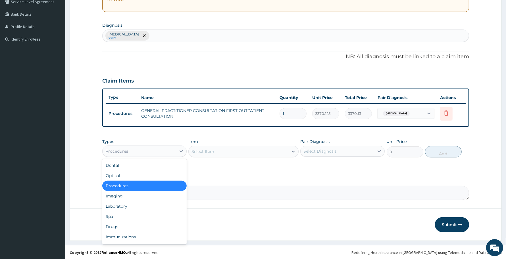
click at [164, 154] on div "Procedures" at bounding box center [140, 151] width 74 height 9
type input "dr"
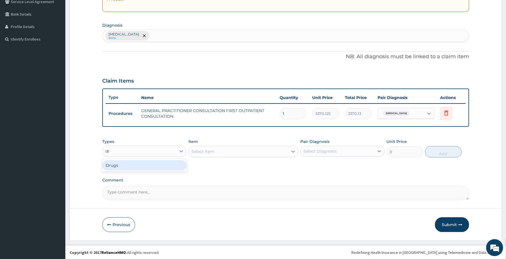
click at [155, 163] on div "Drugs" at bounding box center [144, 166] width 84 height 10
click at [276, 152] on div "Select Item" at bounding box center [243, 151] width 110 height 11
click at [276, 152] on div "Select Item" at bounding box center [238, 151] width 99 height 9
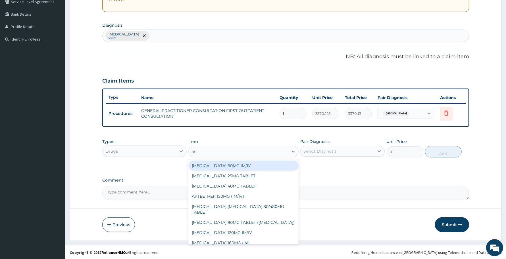
type input "arte"
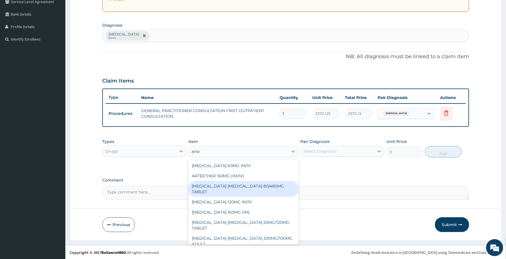
click at [247, 192] on div "[MEDICAL_DATA] [MEDICAL_DATA] 80/480MG TABLET" at bounding box center [243, 189] width 110 height 16
type input "450"
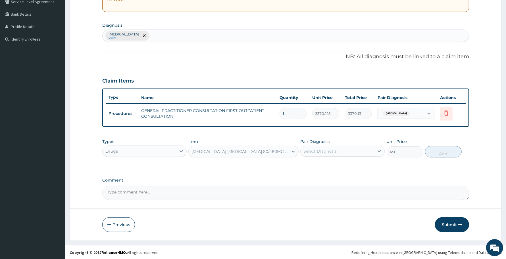
click at [331, 151] on div "Select Diagnosis" at bounding box center [319, 152] width 33 height 6
click at [334, 167] on div "Malaria" at bounding box center [342, 166] width 84 height 12
checkbox input "true"
click at [468, 151] on div "Types Drugs Item ARTEMETHER LUMEFANTRINE 80/480MG TABLET Pair Diagnosis Malaria…" at bounding box center [285, 148] width 367 height 24
click at [448, 154] on button "Add" at bounding box center [443, 151] width 37 height 11
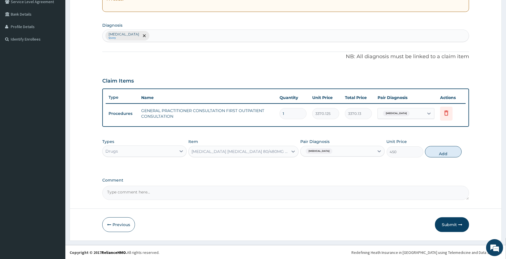
type input "0"
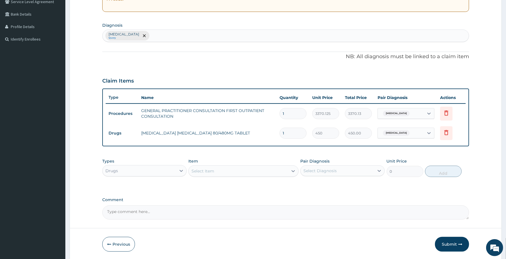
click at [279, 169] on div "Select Item" at bounding box center [238, 171] width 99 height 9
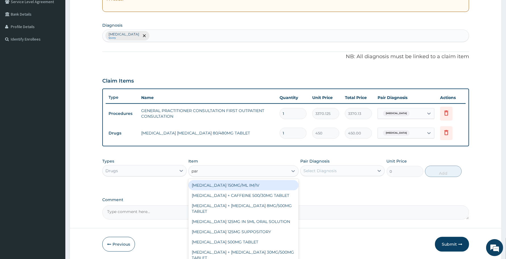
type input "para"
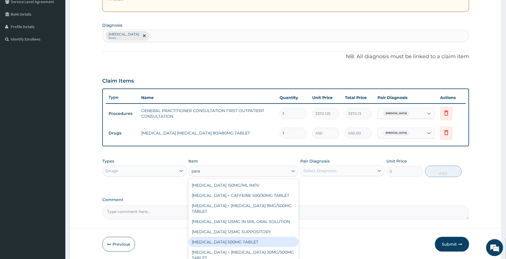
click at [251, 239] on div "PARACETAMOL 500MG TABLET" at bounding box center [243, 242] width 110 height 10
type input "30"
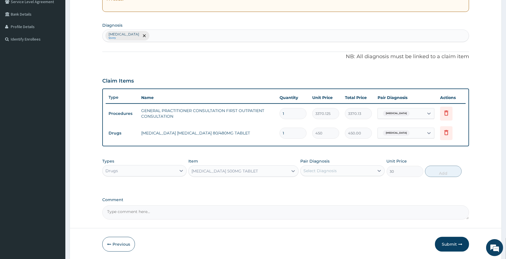
click at [320, 168] on div "Select Diagnosis" at bounding box center [319, 171] width 33 height 6
click at [335, 185] on div "Malaria" at bounding box center [342, 186] width 84 height 12
checkbox input "true"
click at [435, 174] on button "Add" at bounding box center [443, 171] width 37 height 11
type input "0"
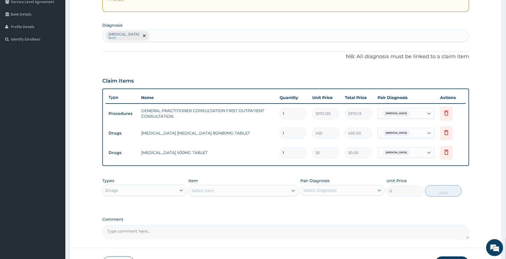
type input "18"
type input "540.00"
type input "18"
click at [293, 132] on input "1" at bounding box center [293, 133] width 27 height 11
type input "0.00"
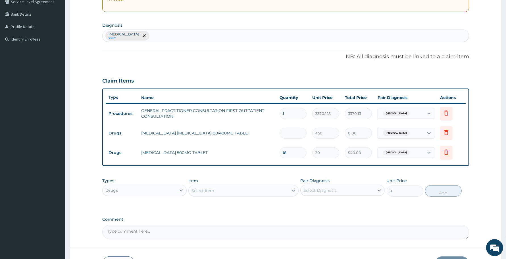
type input "6"
type input "2700.00"
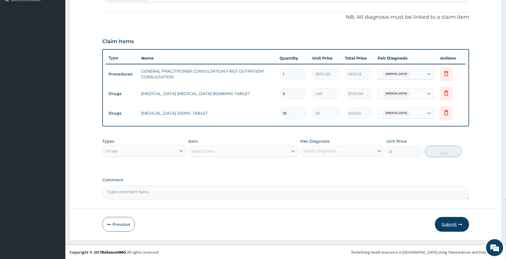
type input "6"
click at [445, 222] on button "Submit" at bounding box center [452, 224] width 34 height 15
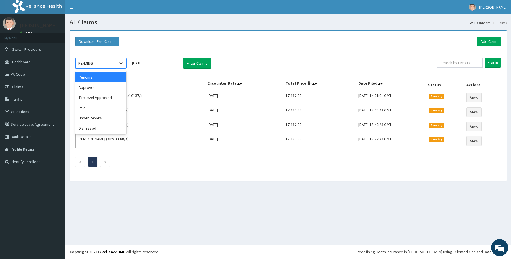
click at [121, 62] on icon at bounding box center [121, 64] width 6 height 6
click at [111, 83] on div "Approved" at bounding box center [100, 87] width 51 height 10
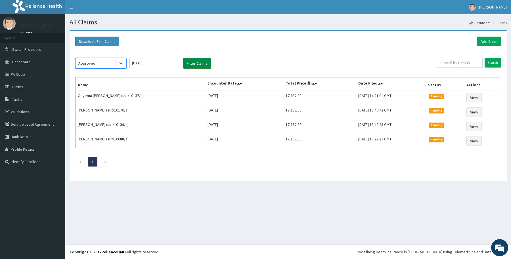
click at [185, 66] on button "Filter Claims" at bounding box center [197, 63] width 28 height 11
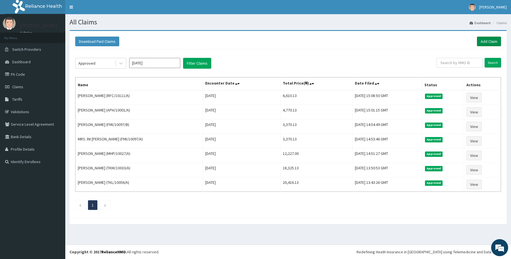
click at [480, 43] on link "Add Claim" at bounding box center [489, 42] width 24 height 10
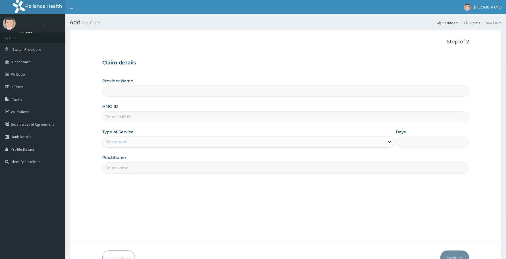
click at [155, 115] on input "HMO ID" at bounding box center [285, 116] width 367 height 11
paste input "RFC/10088/A"
type input "RFC/10088/A"
click at [136, 143] on div "Select type" at bounding box center [244, 141] width 282 height 9
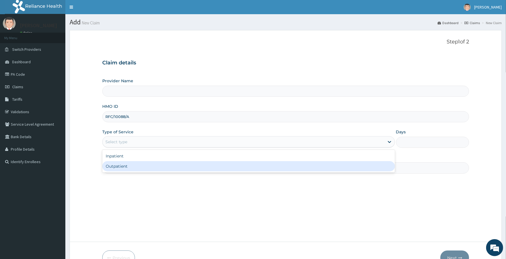
type input "Reliance Family Clinics (RFC) - [GEOGRAPHIC_DATA]"
click at [145, 170] on div "Outpatient" at bounding box center [248, 166] width 293 height 10
type input "1"
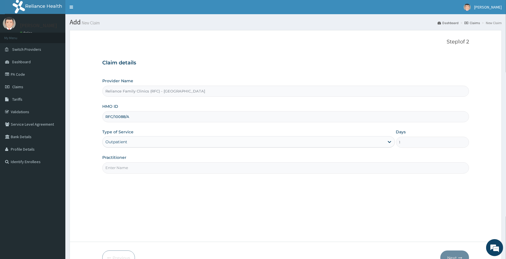
click at [145, 170] on input "Practitioner" at bounding box center [285, 167] width 367 height 11
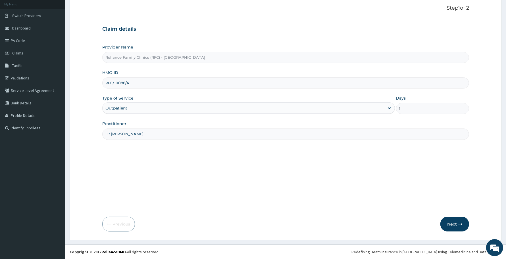
type input "Dr [PERSON_NAME]"
click at [447, 222] on button "Next" at bounding box center [454, 224] width 29 height 15
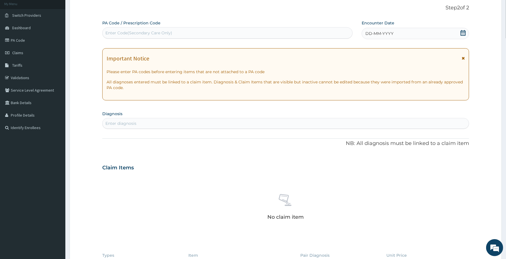
click at [385, 34] on span "DD-MM-YYYY" at bounding box center [379, 34] width 28 height 6
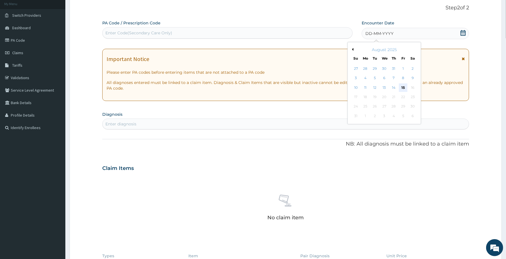
click at [402, 89] on div "15" at bounding box center [403, 88] width 9 height 9
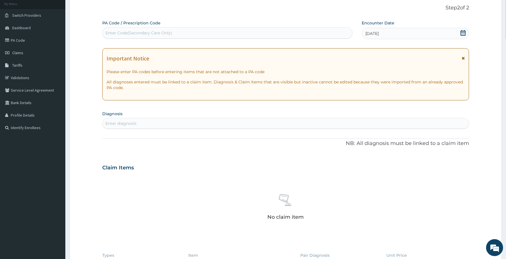
click at [287, 123] on div "Enter diagnosis" at bounding box center [286, 123] width 366 height 9
type input "mala"
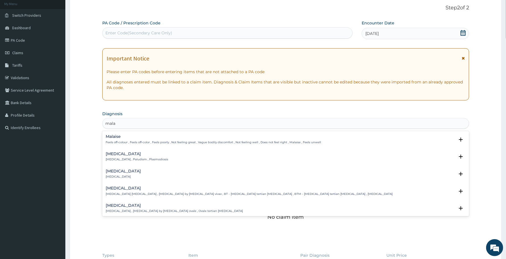
scroll to position [0, 0]
click at [122, 153] on h4 "[MEDICAL_DATA]" at bounding box center [137, 154] width 62 height 4
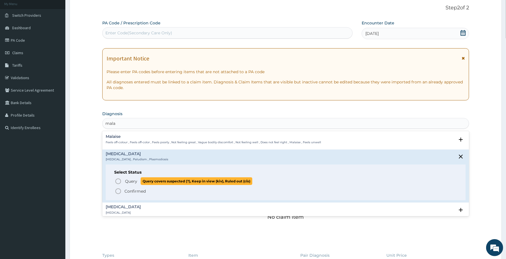
click at [131, 181] on span "Query" at bounding box center [131, 182] width 12 height 6
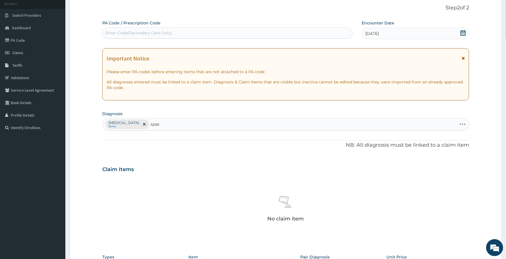
type input "[MEDICAL_DATA]"
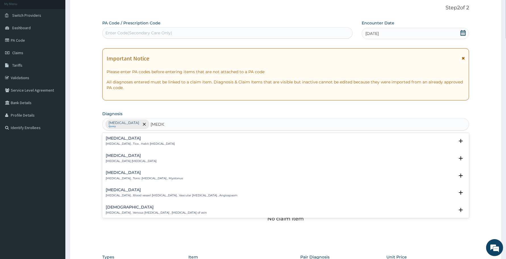
click at [121, 162] on p "[MEDICAL_DATA] [MEDICAL_DATA]" at bounding box center [131, 161] width 51 height 4
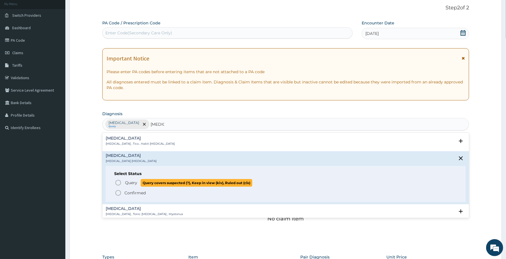
click at [120, 181] on circle "status option query" at bounding box center [118, 182] width 5 height 5
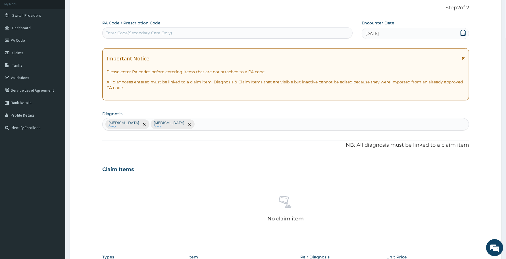
scroll to position [151, 0]
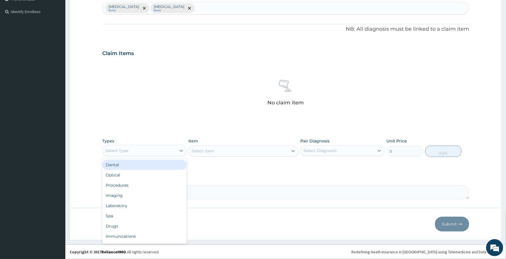
click at [170, 154] on div "Select Type" at bounding box center [140, 150] width 74 height 9
type input "pr"
click at [166, 167] on div "Procedures" at bounding box center [144, 165] width 84 height 10
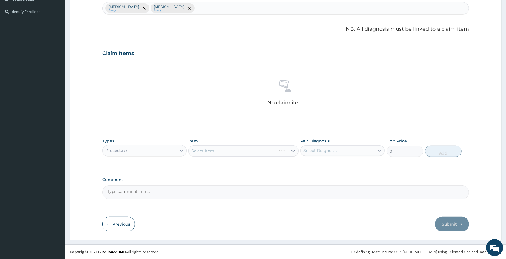
click at [247, 150] on div "Select Item" at bounding box center [243, 150] width 110 height 11
click at [247, 150] on div "Select Item" at bounding box center [238, 151] width 99 height 9
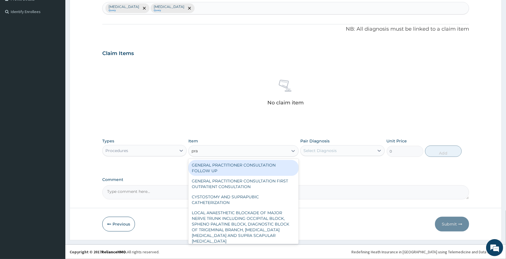
type input "prac"
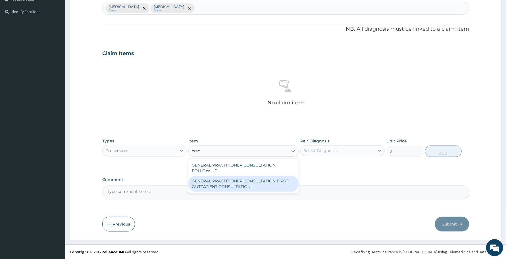
click at [260, 184] on div "GENERAL PRACTITIONER CONSULTATION FIRST OUTPATIENT CONSULTATION" at bounding box center [243, 184] width 110 height 16
type input "3370.125"
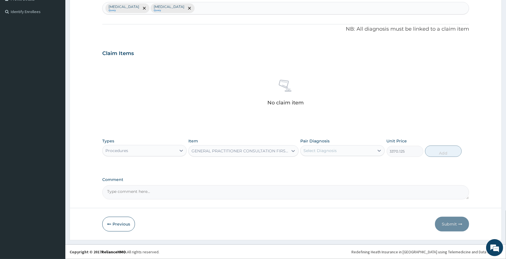
click at [320, 151] on div "Select Diagnosis" at bounding box center [319, 151] width 33 height 6
click at [323, 160] on div "[MEDICAL_DATA]" at bounding box center [342, 166] width 84 height 12
checkbox input "true"
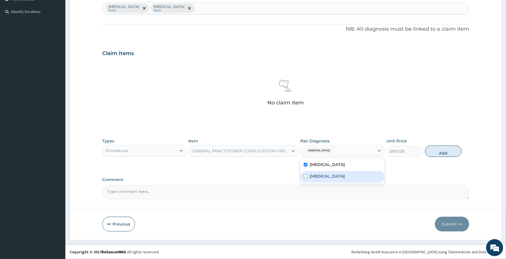
click at [327, 174] on div "[MEDICAL_DATA]" at bounding box center [342, 177] width 84 height 12
checkbox input "true"
click at [434, 148] on button "Add" at bounding box center [443, 151] width 37 height 11
type input "0"
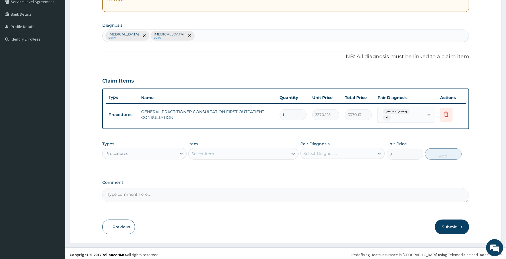
click at [155, 143] on div "Types Procedures" at bounding box center [144, 150] width 84 height 19
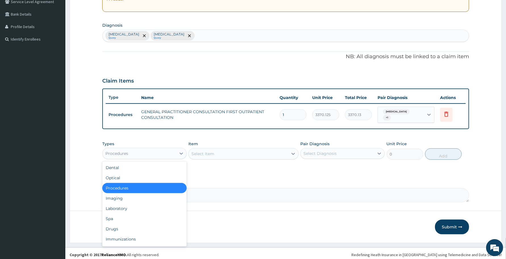
click at [155, 149] on div "Procedures" at bounding box center [140, 153] width 74 height 9
type input "dr"
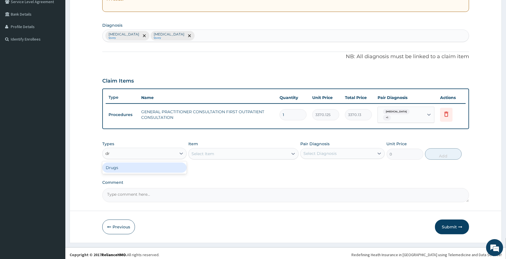
click at [146, 163] on div "Drugs" at bounding box center [144, 168] width 84 height 10
click at [244, 151] on div "Select Item" at bounding box center [238, 153] width 99 height 9
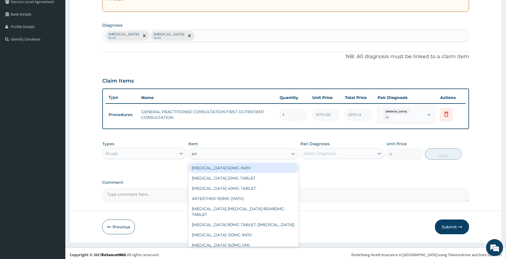
type input "arte"
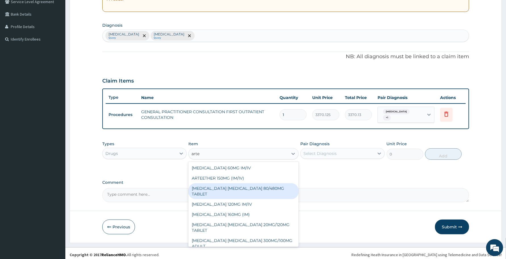
click at [260, 189] on div "[MEDICAL_DATA] [MEDICAL_DATA] 80/480MG TABLET" at bounding box center [243, 192] width 110 height 16
type input "450"
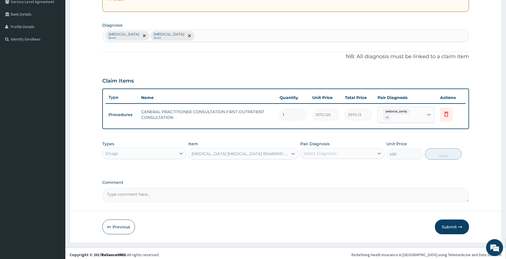
click at [345, 151] on div "Select Diagnosis" at bounding box center [338, 153] width 74 height 9
click at [339, 166] on div "[MEDICAL_DATA]" at bounding box center [342, 168] width 84 height 12
checkbox input "true"
click at [447, 153] on button "Add" at bounding box center [443, 154] width 37 height 11
type input "0"
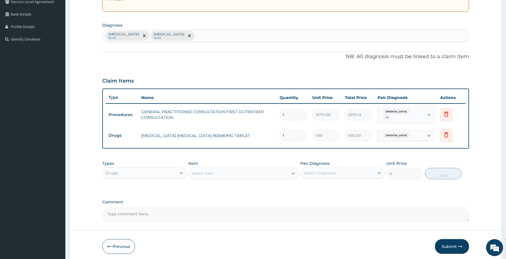
click at [254, 174] on div "Select Item" at bounding box center [238, 173] width 99 height 9
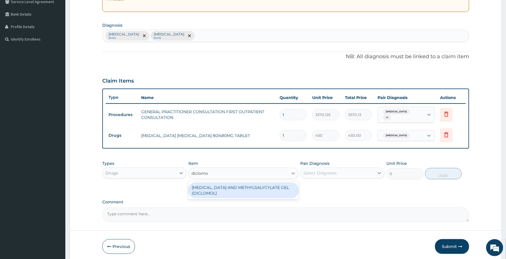
type input "diclomol"
click at [253, 189] on div "[MEDICAL_DATA] AND METHYLSALYCYLATE GEL (DICLOMOL)" at bounding box center [243, 191] width 110 height 16
type input "1437.5"
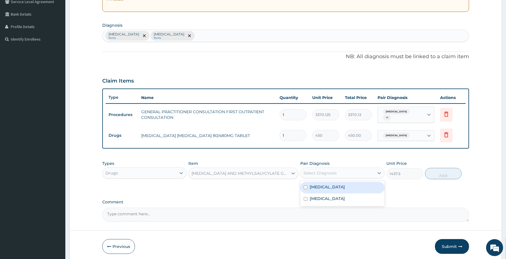
click at [323, 170] on div "Select Diagnosis" at bounding box center [319, 173] width 33 height 6
click at [329, 197] on div "[MEDICAL_DATA]" at bounding box center [342, 200] width 84 height 12
checkbox input "true"
click at [445, 169] on button "Add" at bounding box center [443, 173] width 37 height 11
type input "0"
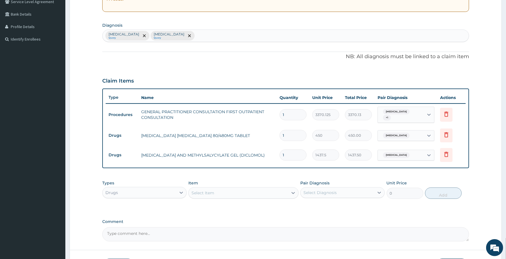
click at [289, 135] on input "1" at bounding box center [293, 135] width 27 height 11
type input "0.00"
type input "6"
type input "2700.00"
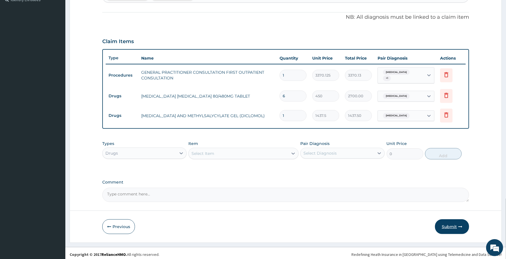
type input "6"
click at [446, 220] on button "Submit" at bounding box center [452, 227] width 34 height 15
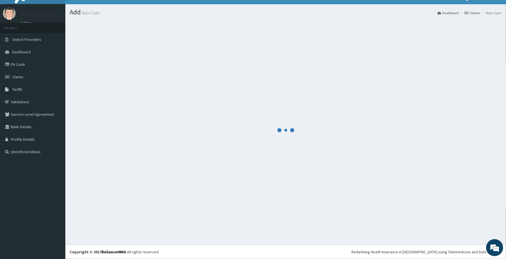
scroll to position [10, 0]
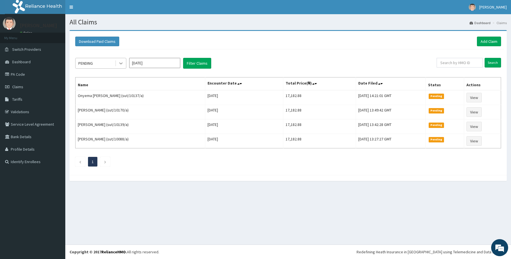
click at [116, 64] on div at bounding box center [121, 63] width 10 height 10
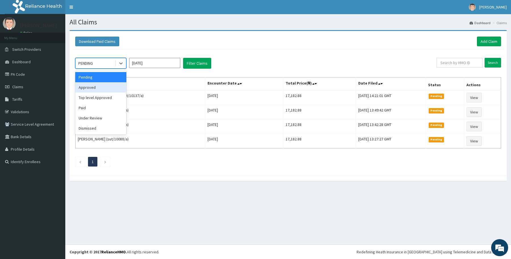
drag, startPoint x: 114, startPoint y: 83, endPoint x: 139, endPoint y: 82, distance: 25.9
click at [113, 83] on div "Approved" at bounding box center [100, 87] width 51 height 10
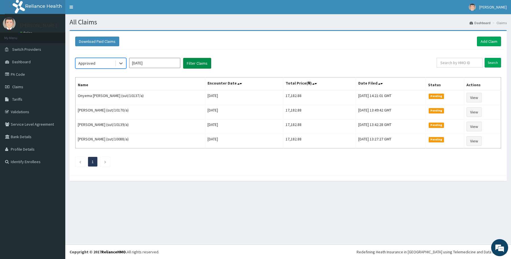
click at [209, 65] on button "Filter Claims" at bounding box center [197, 63] width 28 height 11
